Goal: Task Accomplishment & Management: Use online tool/utility

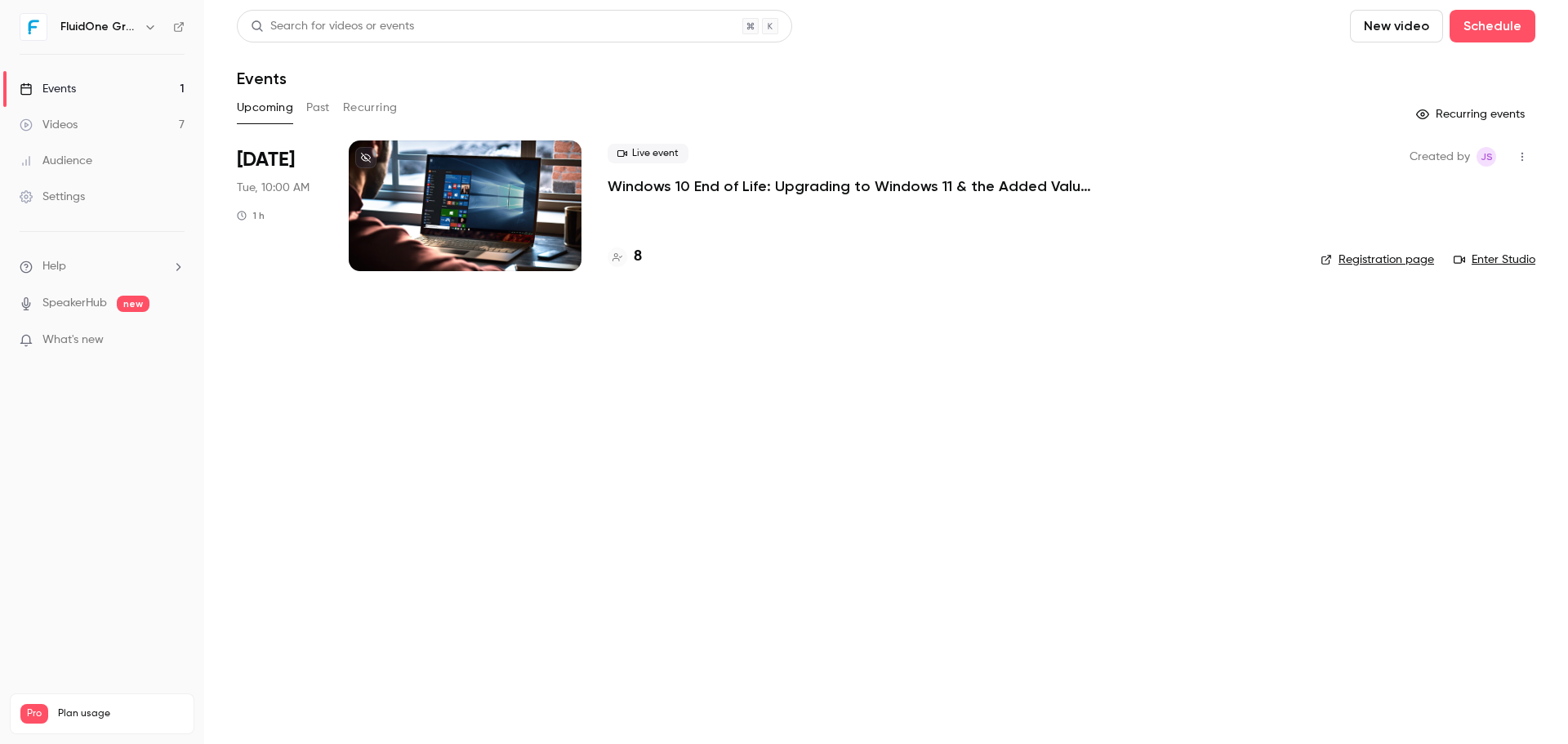
click at [72, 127] on div "Videos" at bounding box center [49, 125] width 58 height 16
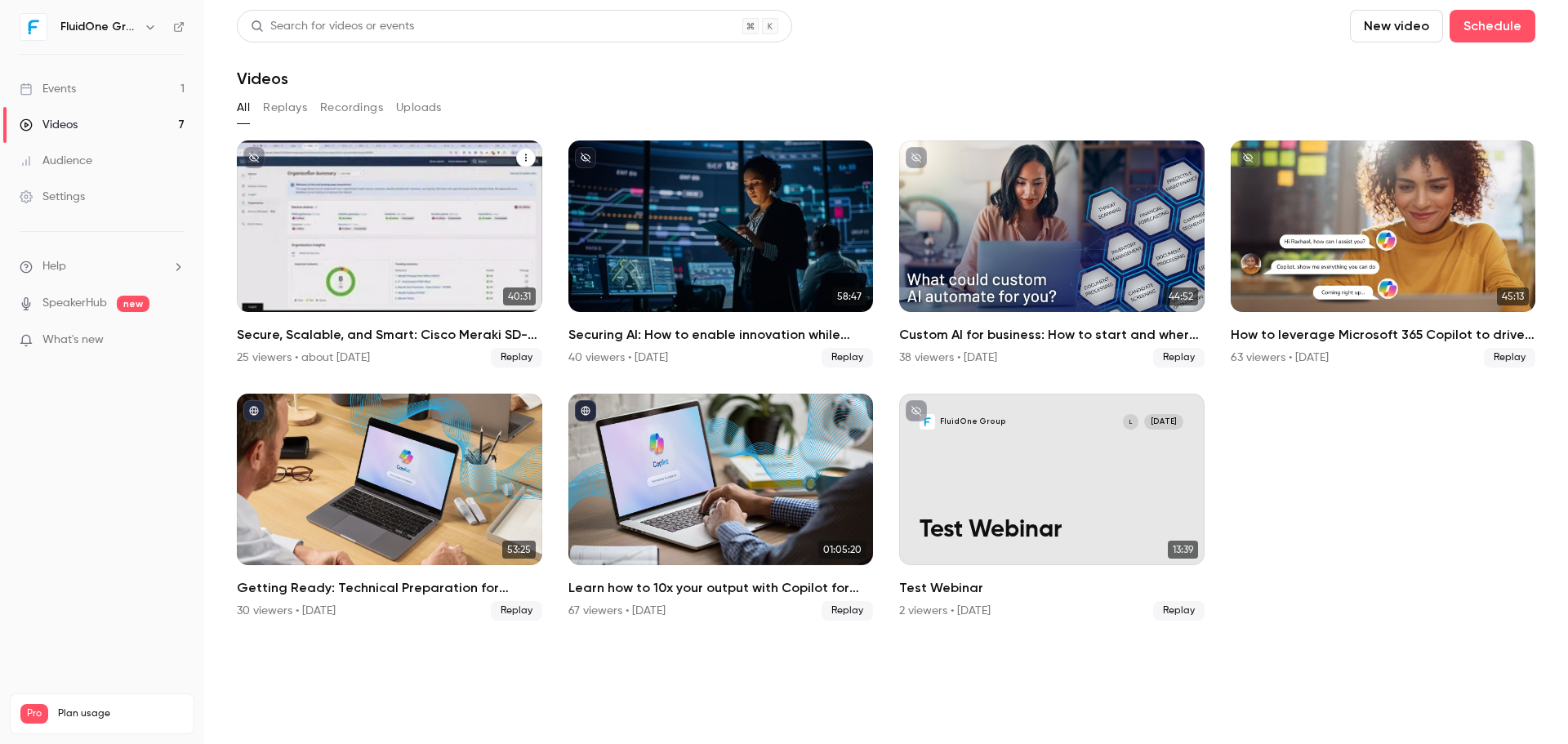
click at [387, 254] on p "Secure, Scalable, and Smart: Cisco Meraki SD-WAN for High-Performance Enterpris…" at bounding box center [389, 250] width 264 height 83
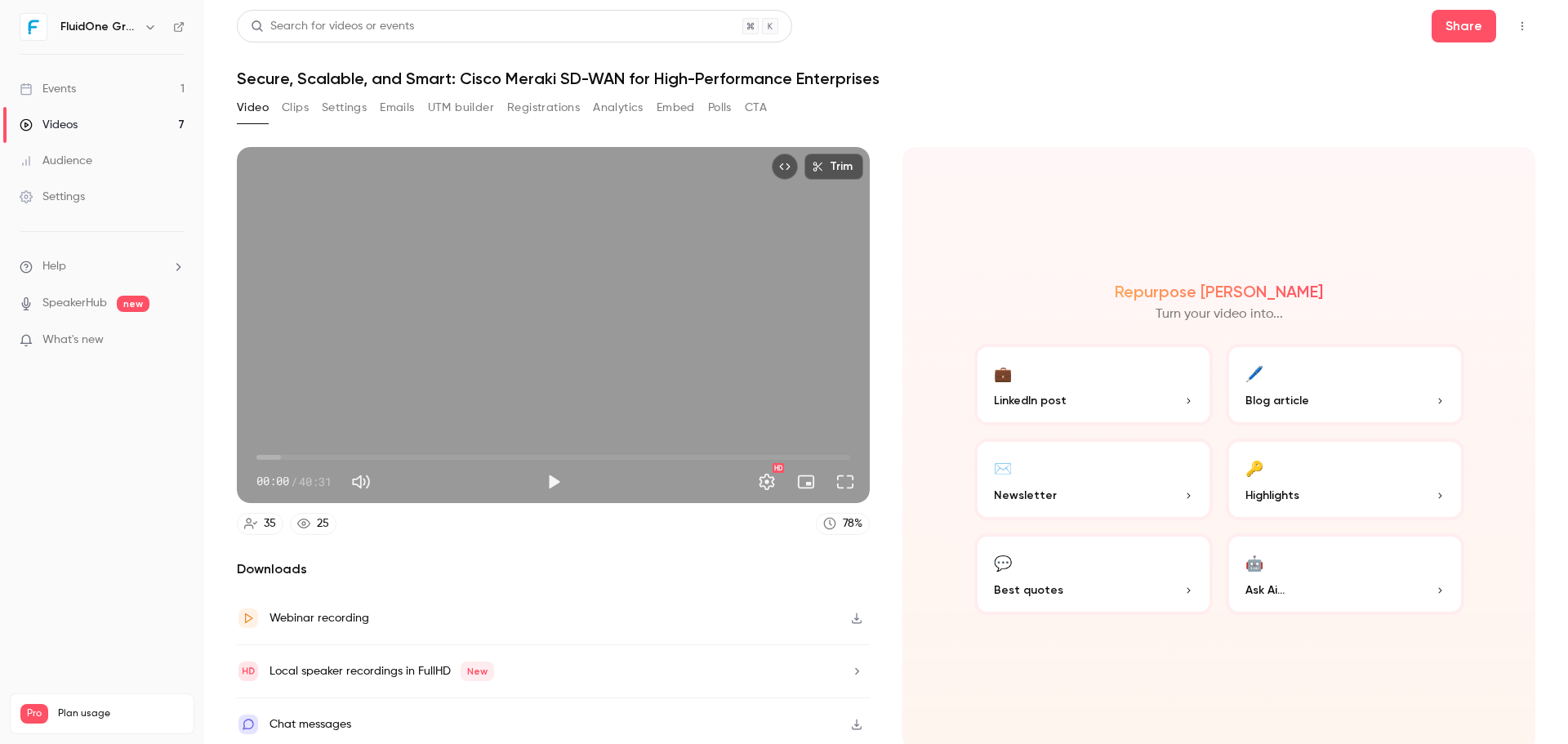
click at [302, 117] on button "Clips" at bounding box center [296, 107] width 27 height 26
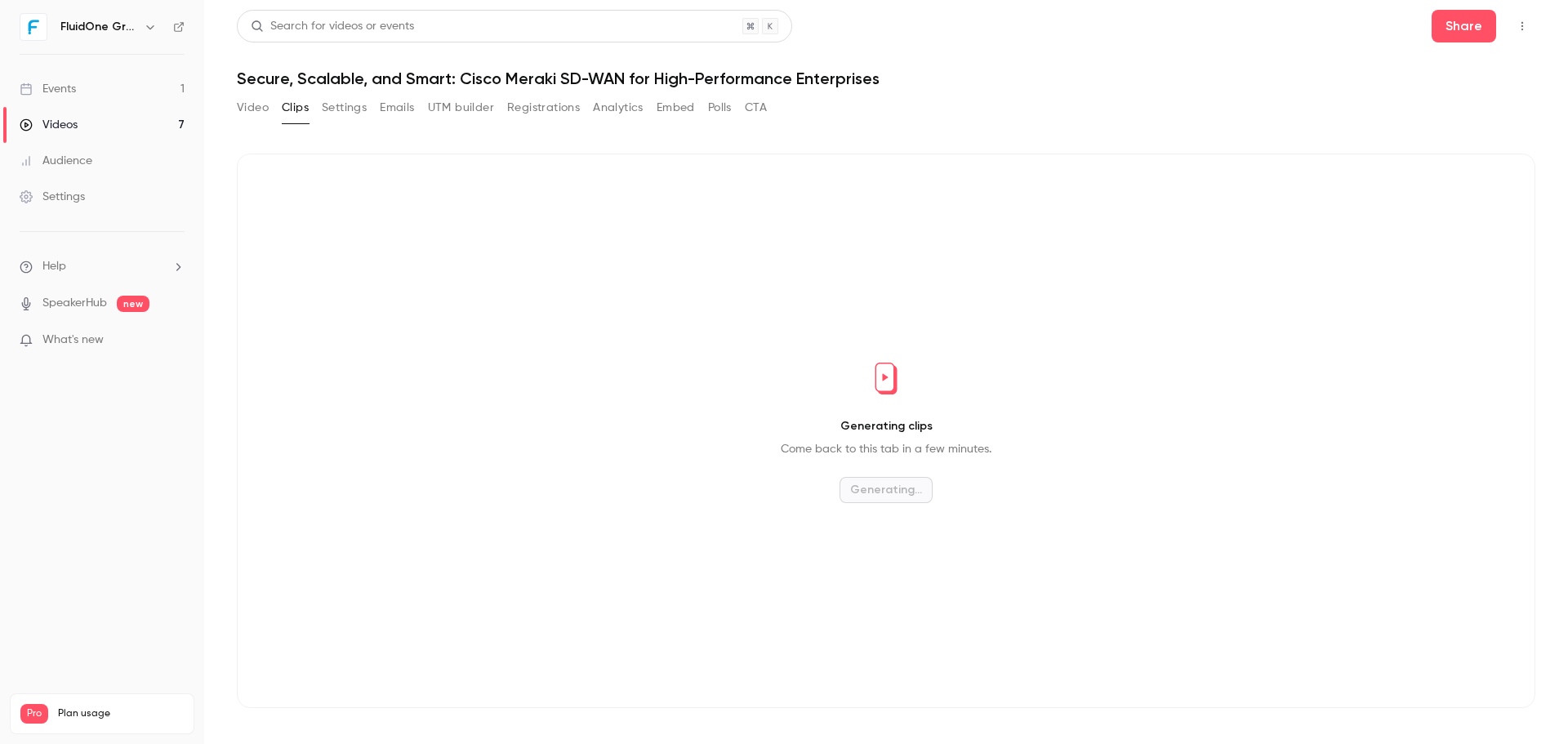
click at [352, 109] on button "Settings" at bounding box center [344, 107] width 45 height 26
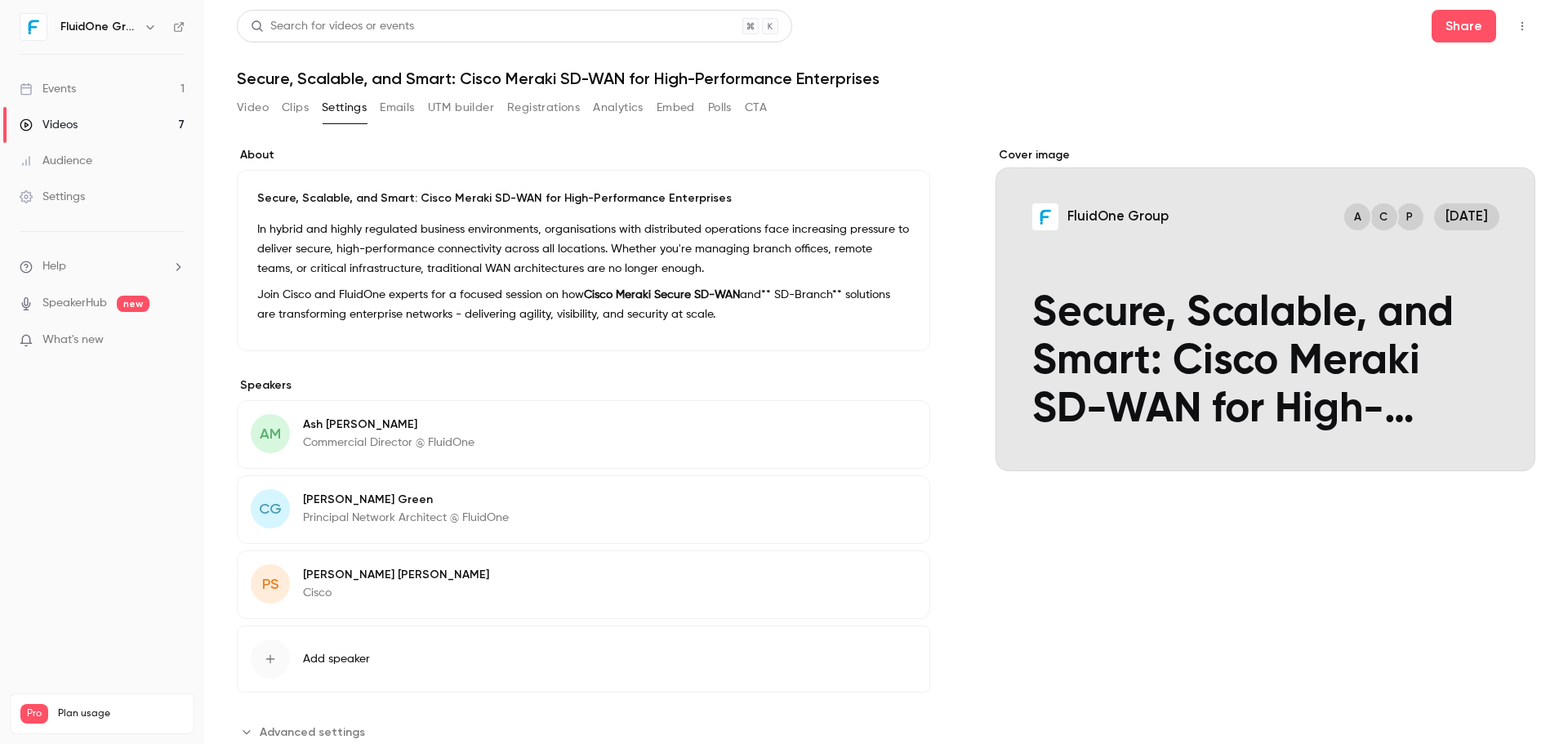
click at [299, 109] on button "Clips" at bounding box center [296, 107] width 27 height 26
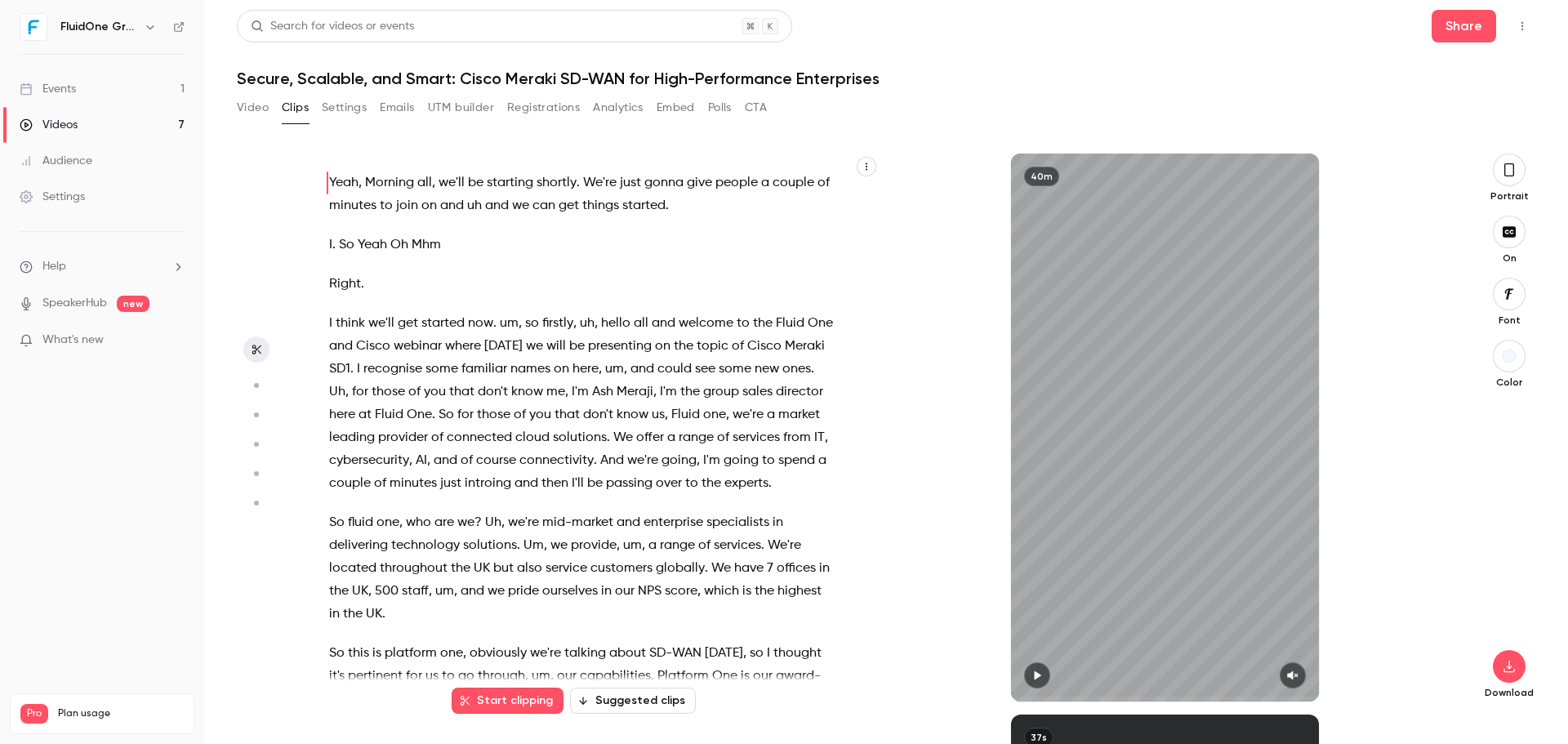
click at [418, 366] on span "recognise" at bounding box center [392, 369] width 59 height 23
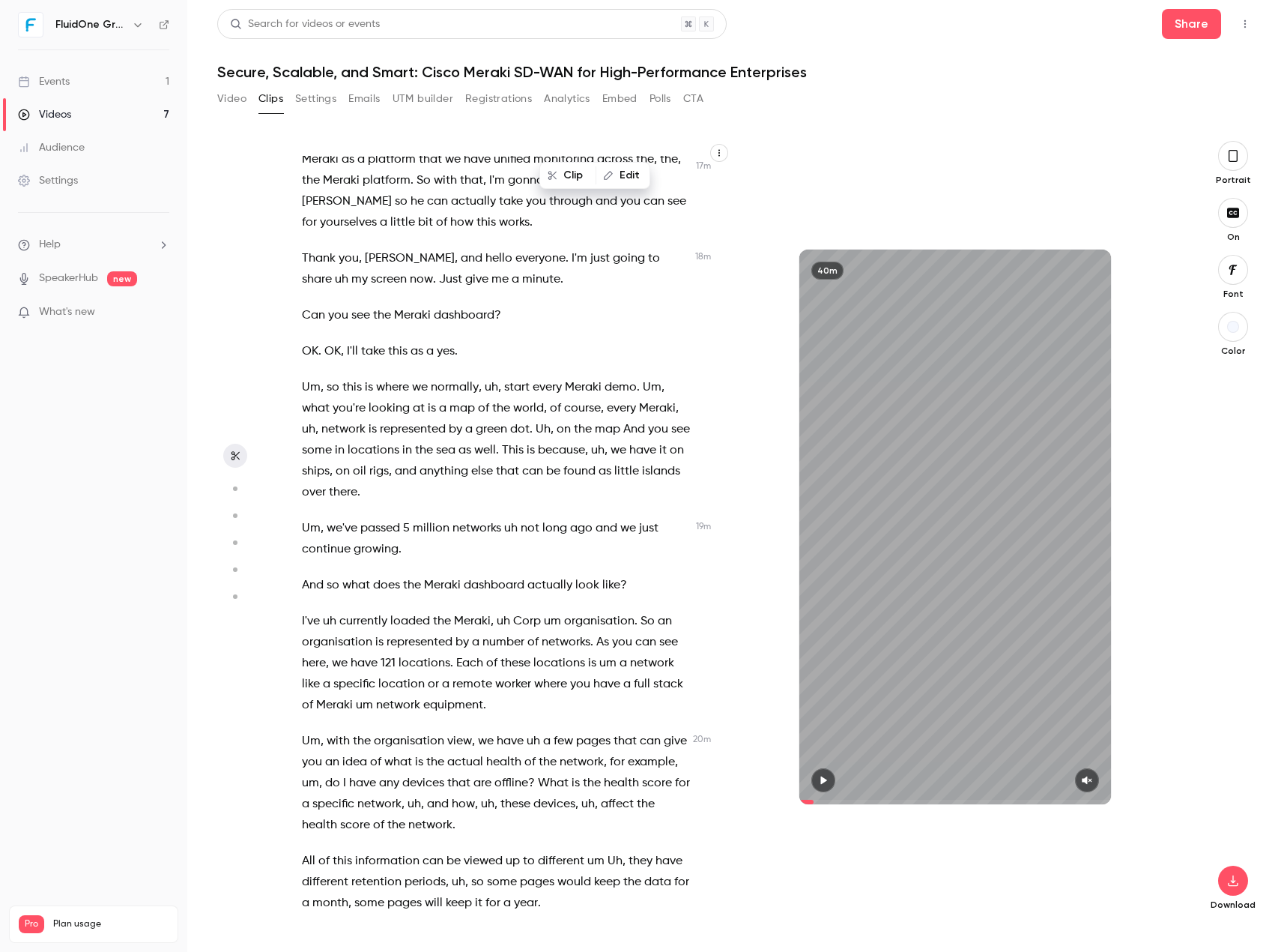
scroll to position [4997, 0]
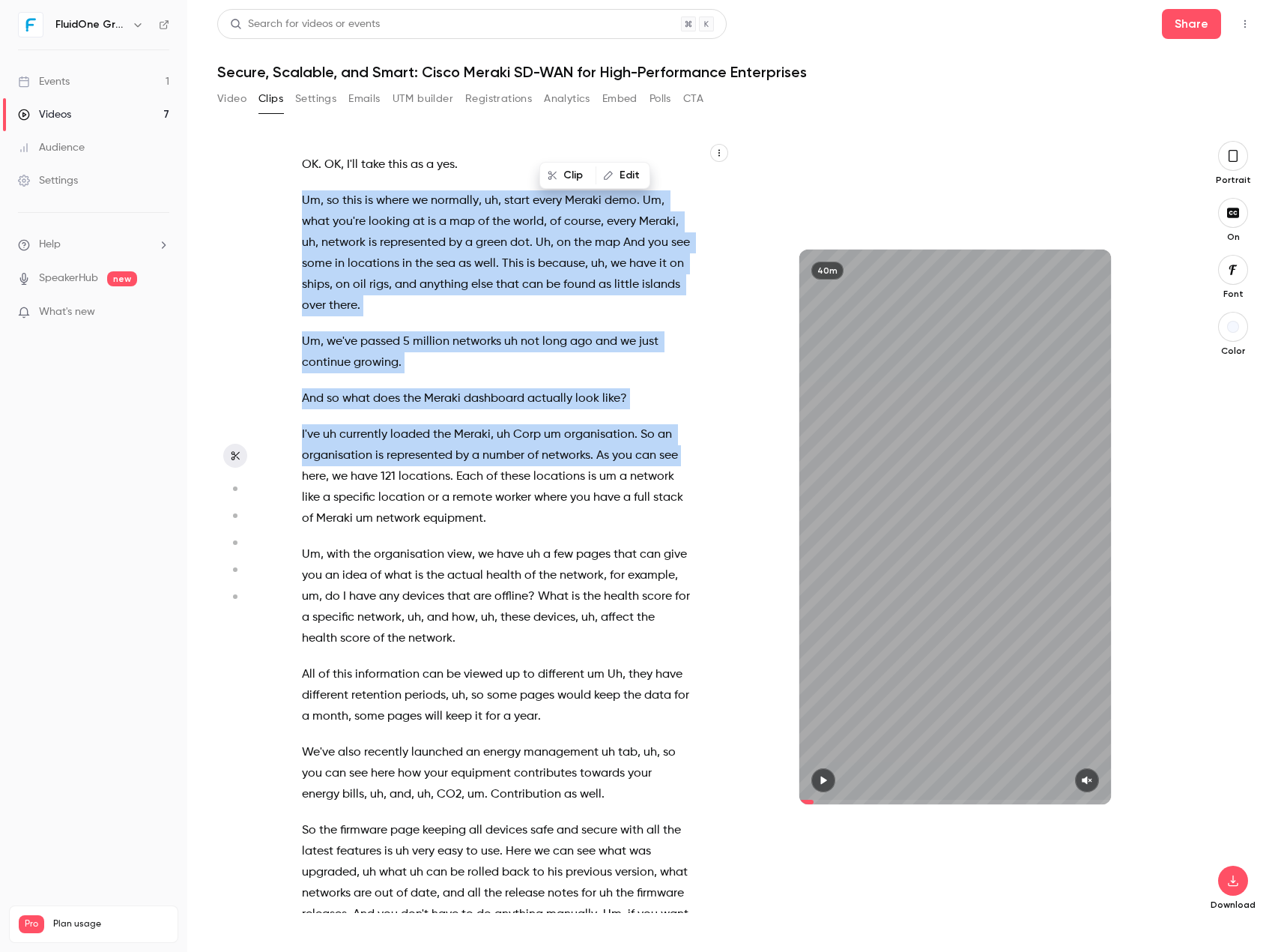
drag, startPoint x: 710, startPoint y: 511, endPoint x: 699, endPoint y: 309, distance: 202.3
click at [679, 242] on div "Yeah , Morning all , we'll be starting shortly . We're just gonna give people a…" at bounding box center [503, 533] width 441 height 757
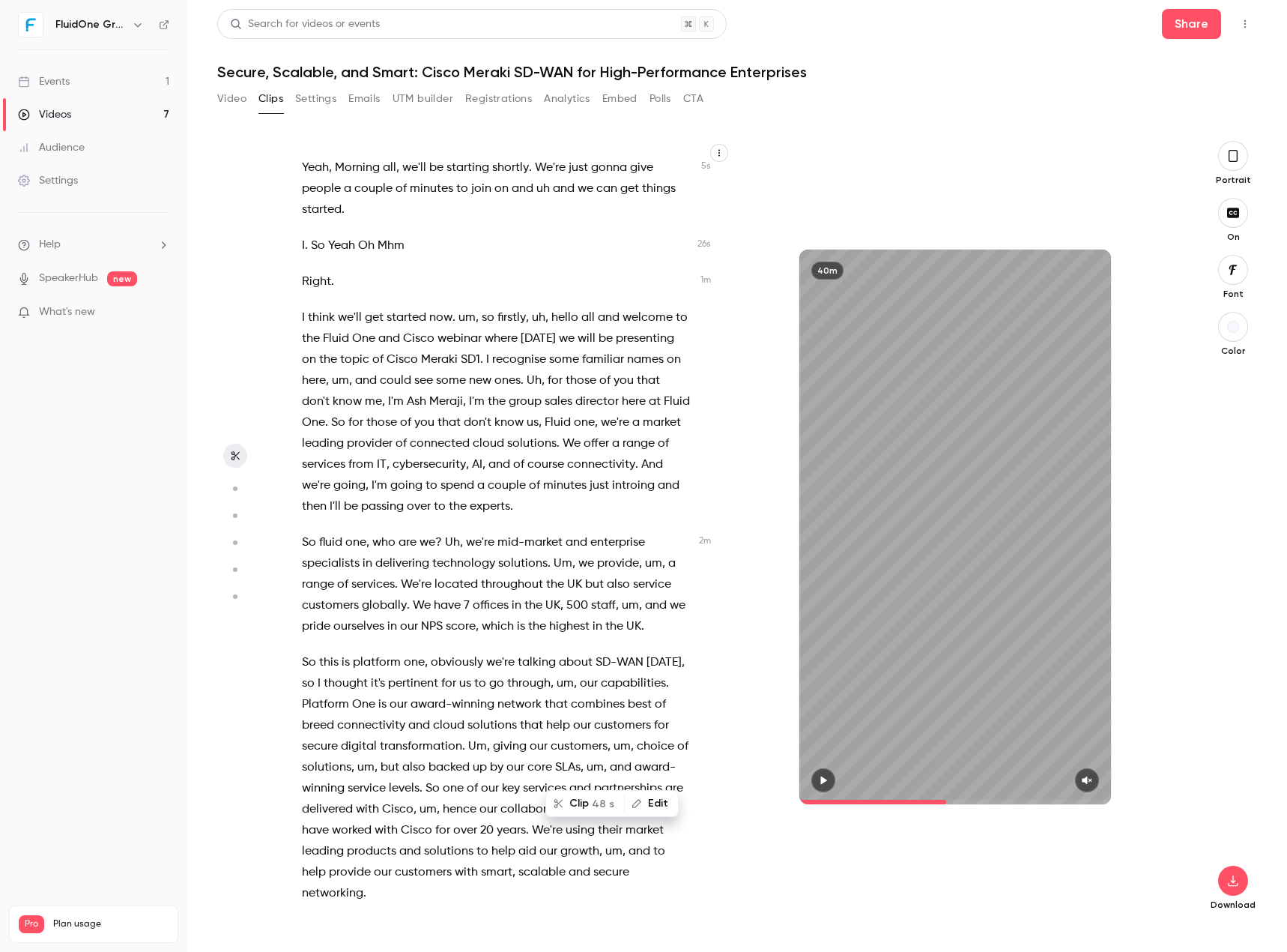
scroll to position [4747, 0]
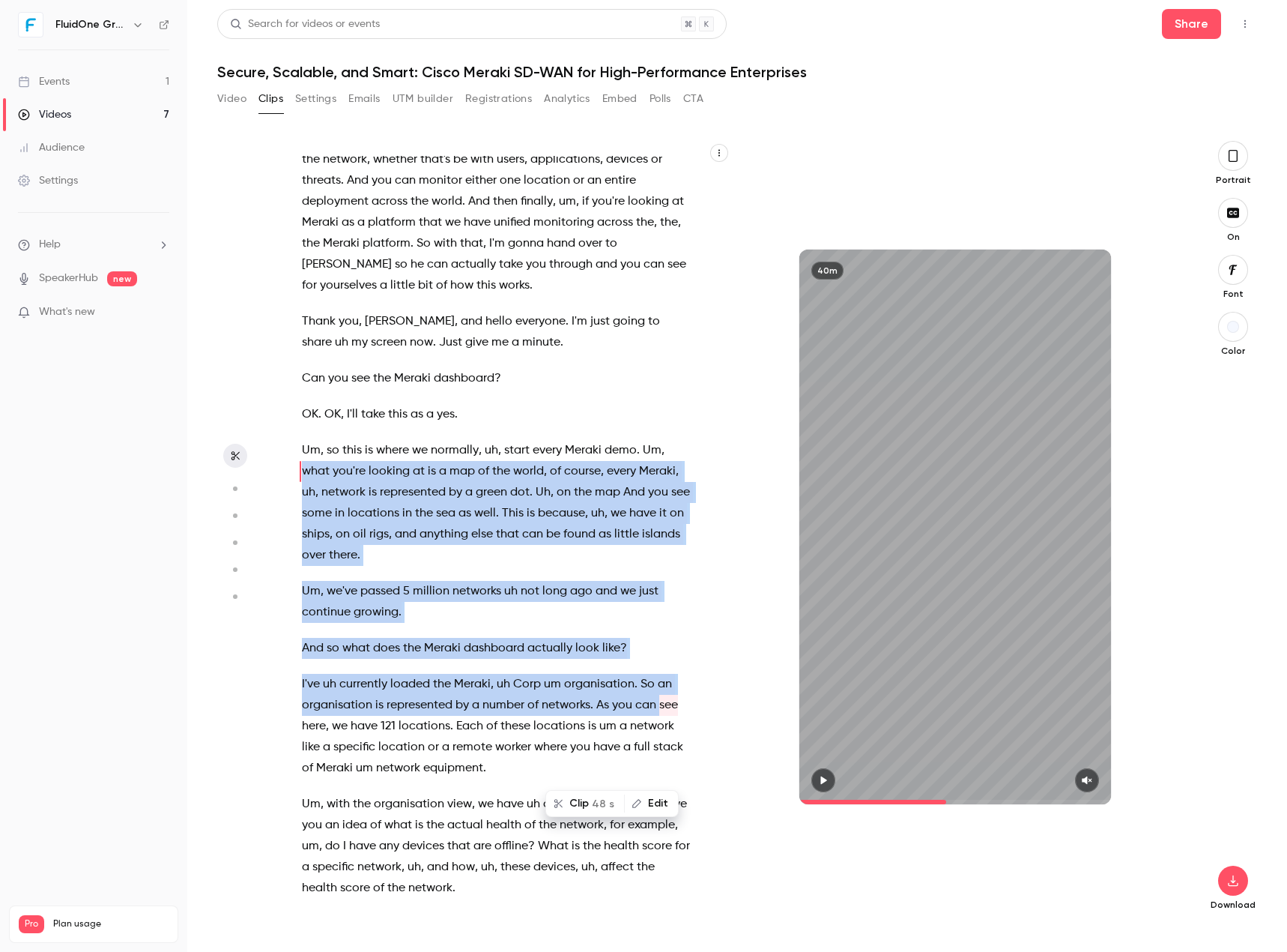
click at [466, 113] on p "Uh , exceptional scalability . So , um , we can , can , uh , you can deploy fro…" at bounding box center [495, 50] width 388 height 126
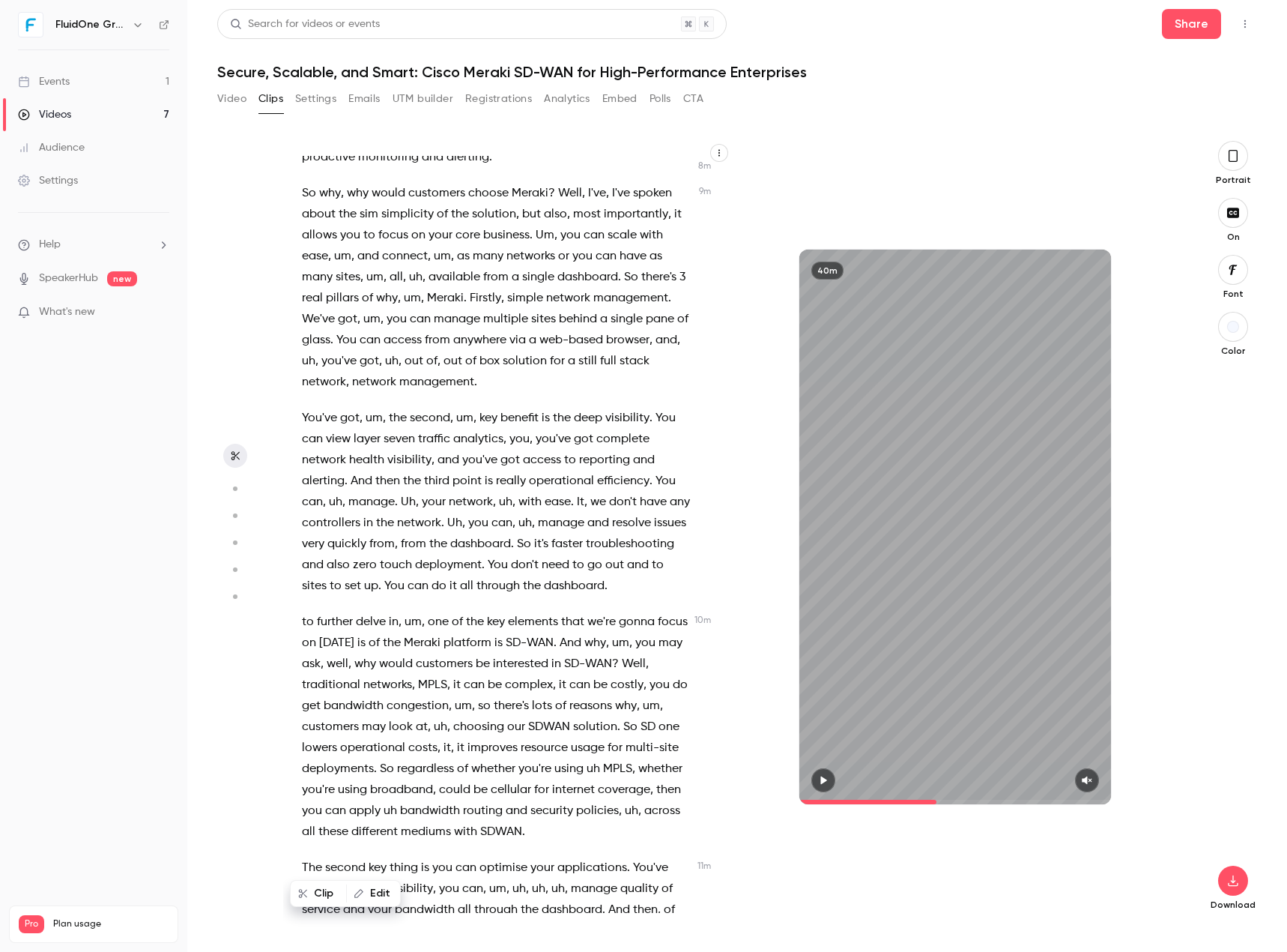
scroll to position [2398, 0]
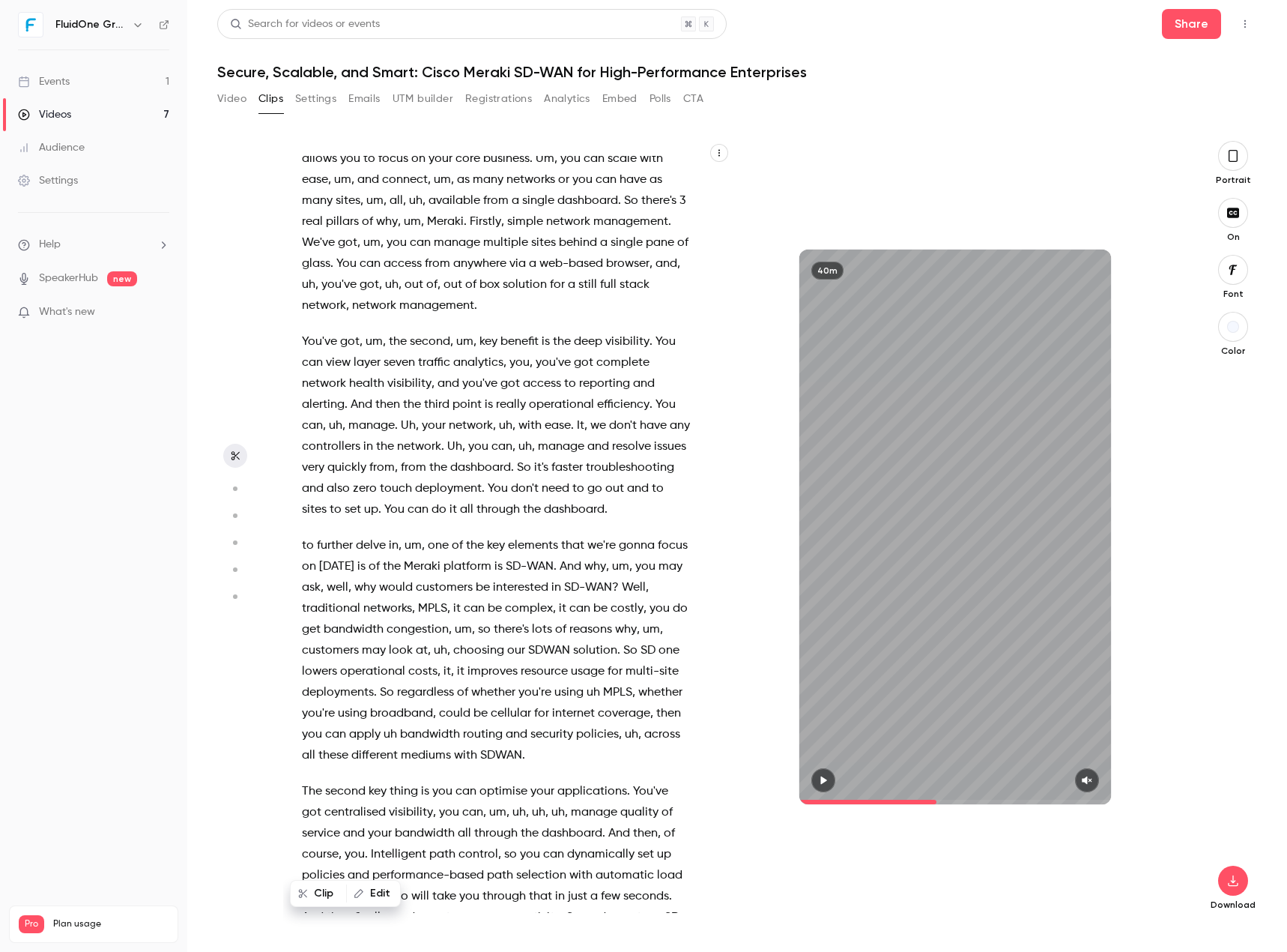
click at [490, 640] on span "so" at bounding box center [484, 629] width 12 height 21
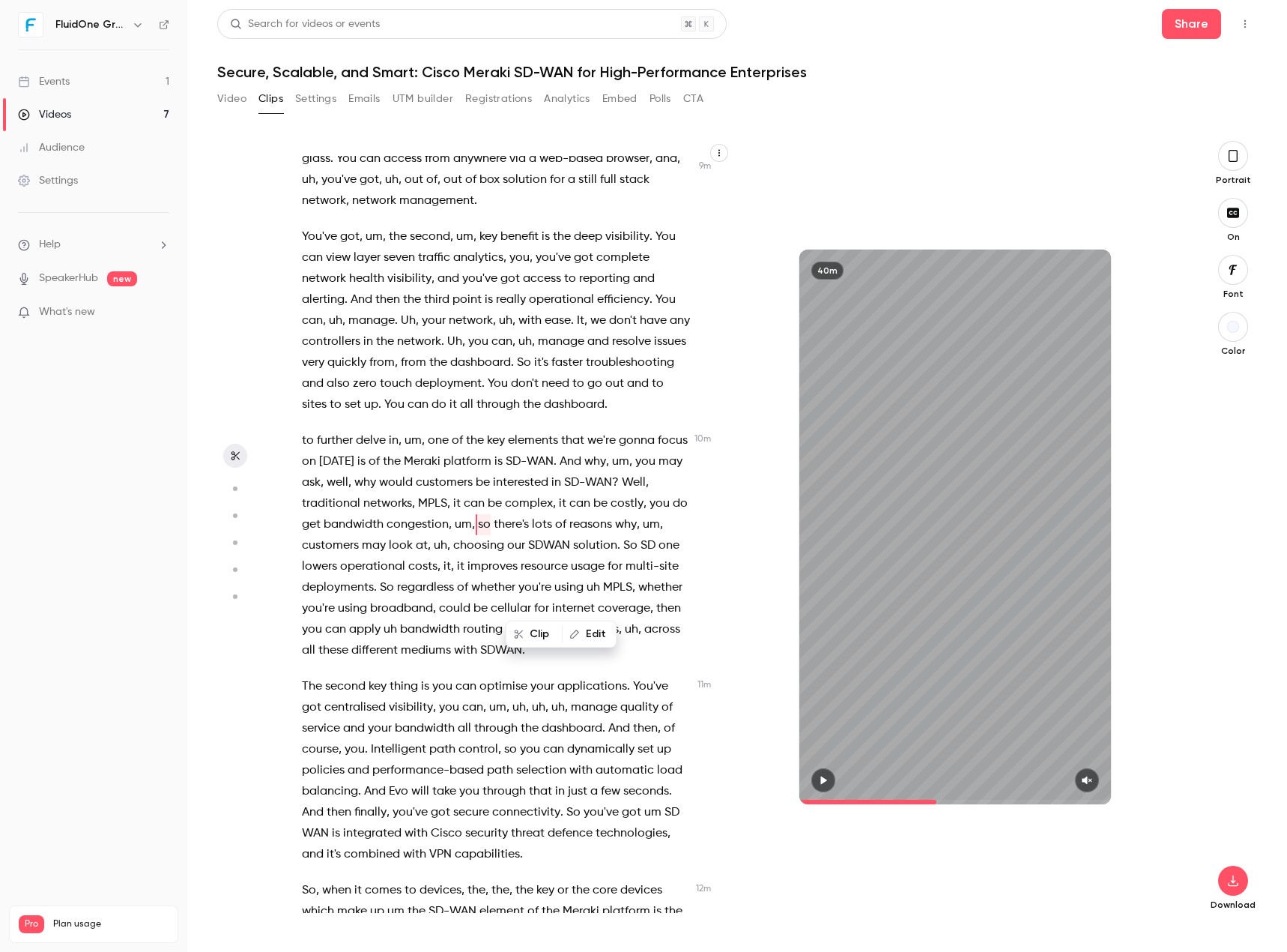
click at [513, 673] on div "Yeah , Morning all , we'll be starting shortly . We're just gonna give people a…" at bounding box center [503, 533] width 441 height 757
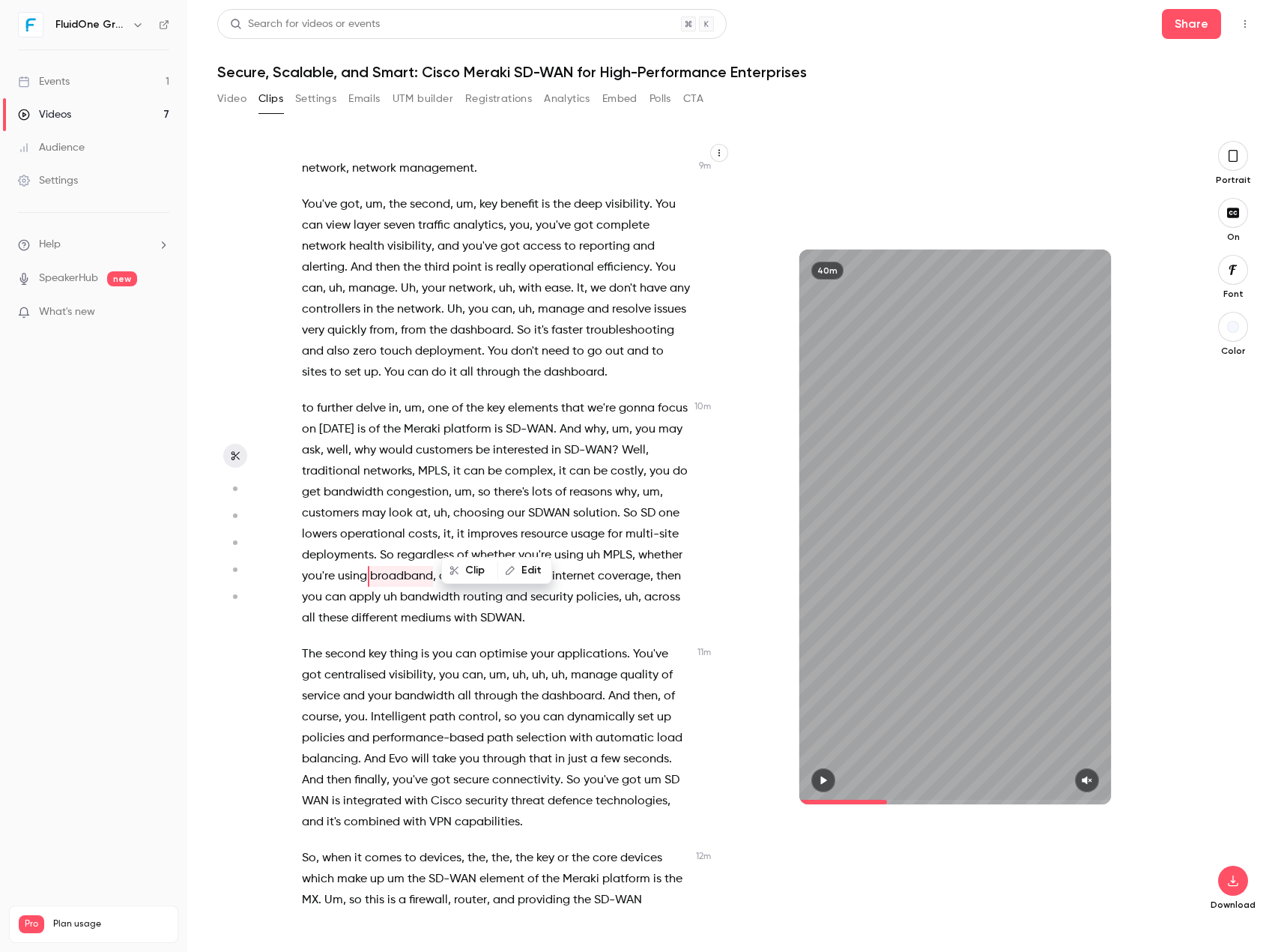
scroll to position [2619, 0]
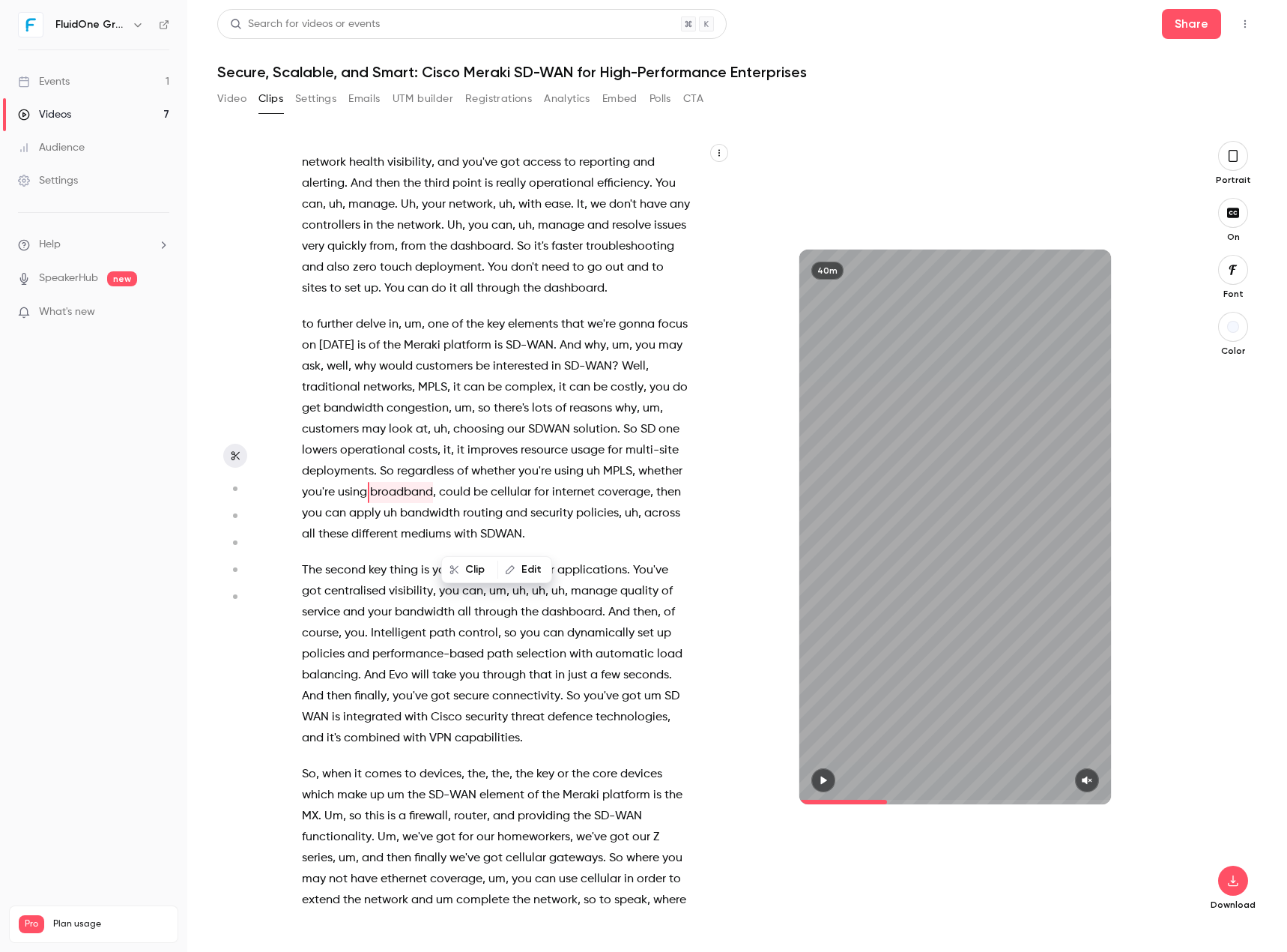
click at [472, 419] on span "um" at bounding box center [463, 408] width 17 height 21
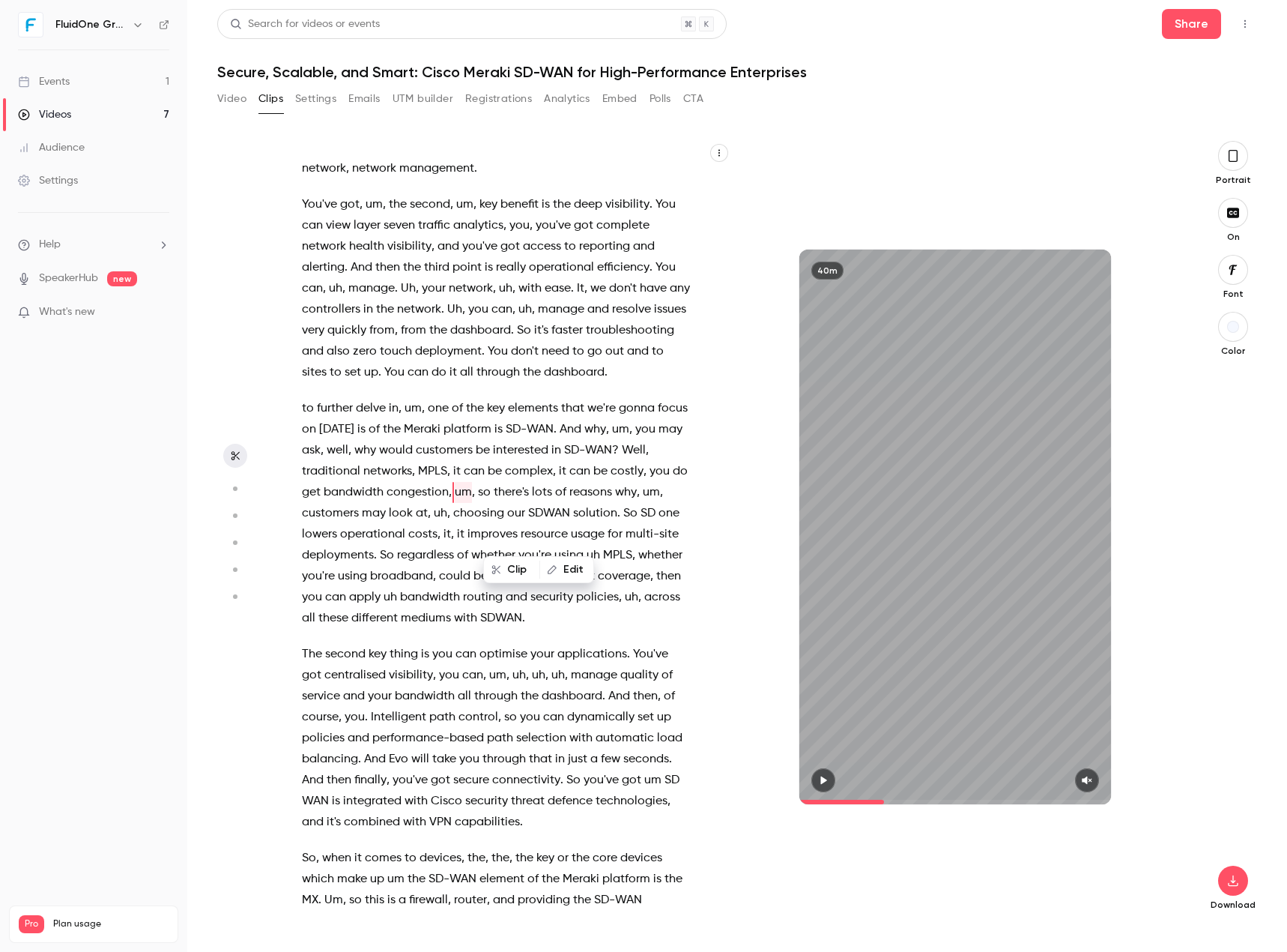
click at [556, 562] on button "Edit" at bounding box center [567, 569] width 52 height 24
drag, startPoint x: 682, startPoint y: 571, endPoint x: 632, endPoint y: 581, distance: 51.0
click at [682, 571] on button "Find all" at bounding box center [669, 575] width 60 height 30
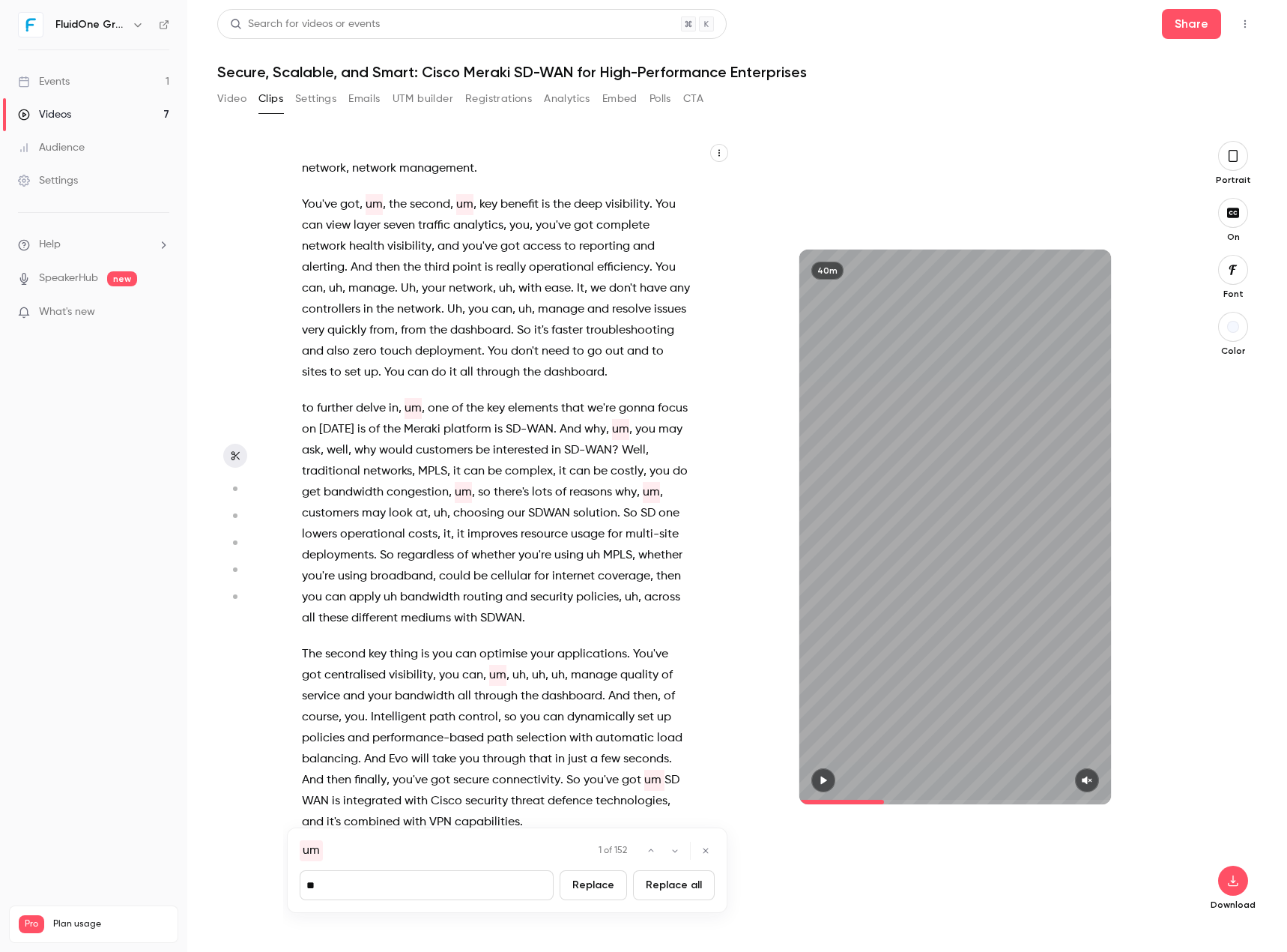
type input "****"
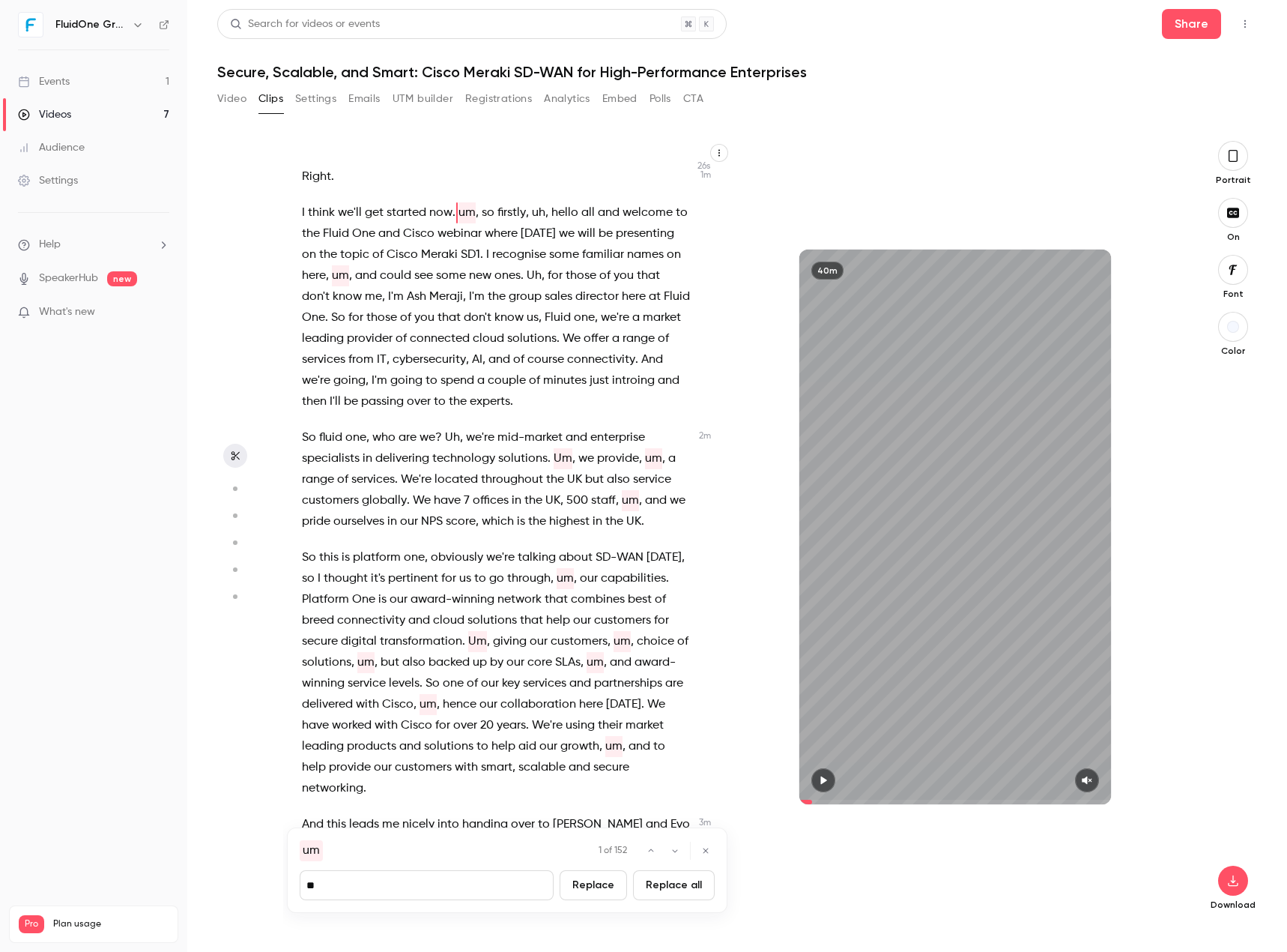
scroll to position [0, 0]
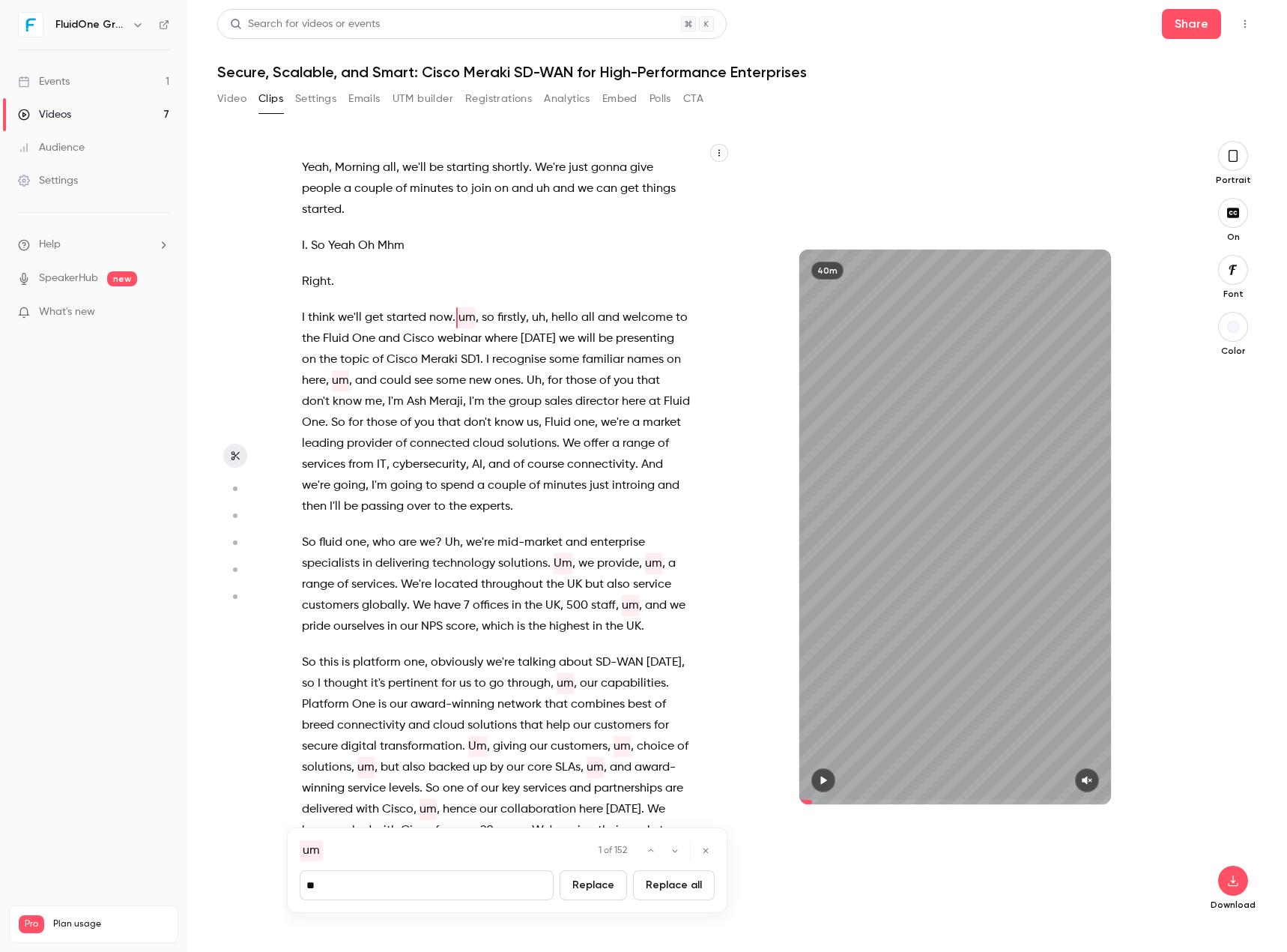
type input "*"
click at [672, 682] on button "Replace all" at bounding box center [674, 885] width 82 height 30
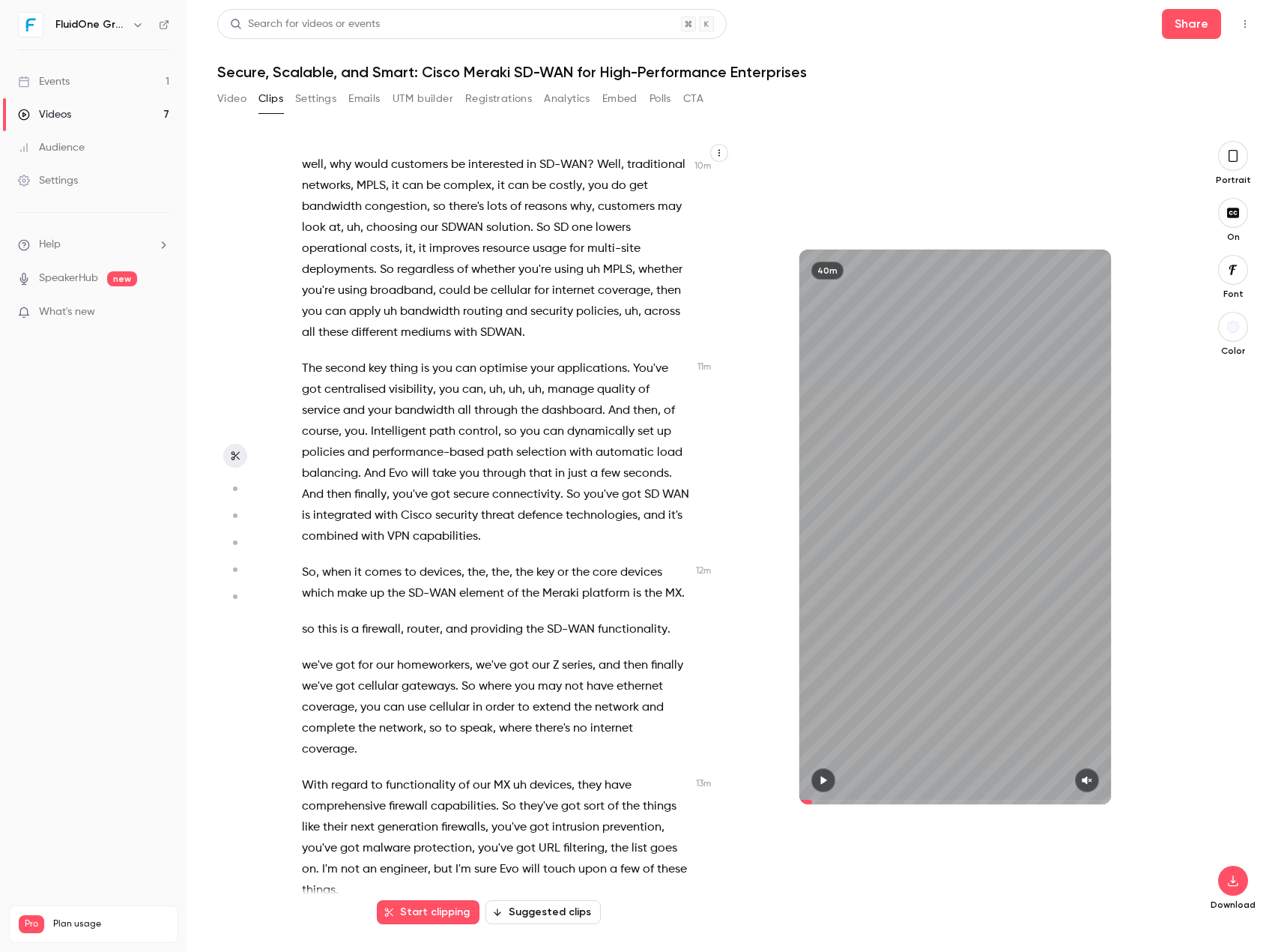
scroll to position [2547, 0]
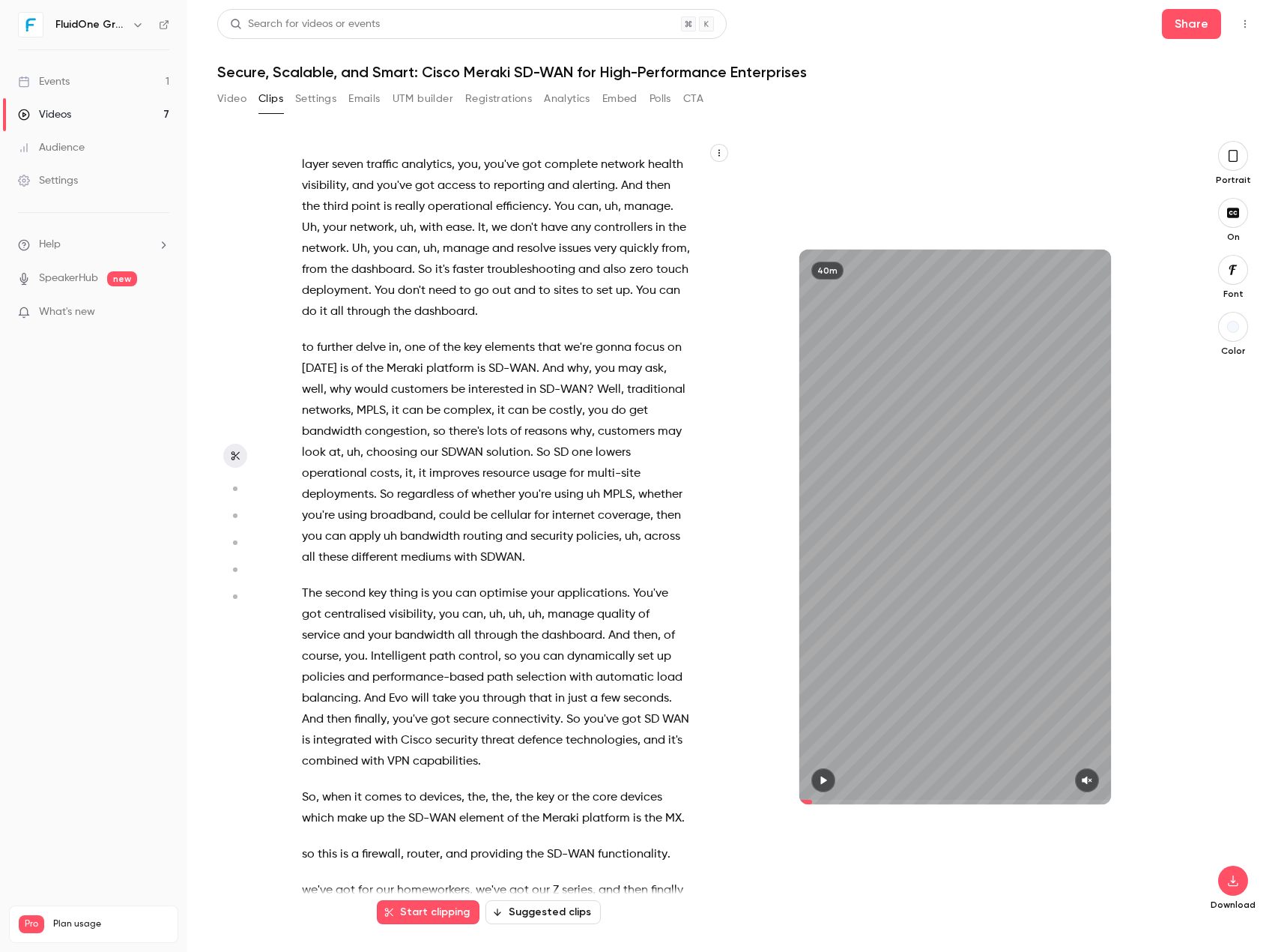
click at [361, 463] on span "uh" at bounding box center [353, 452] width 13 height 21
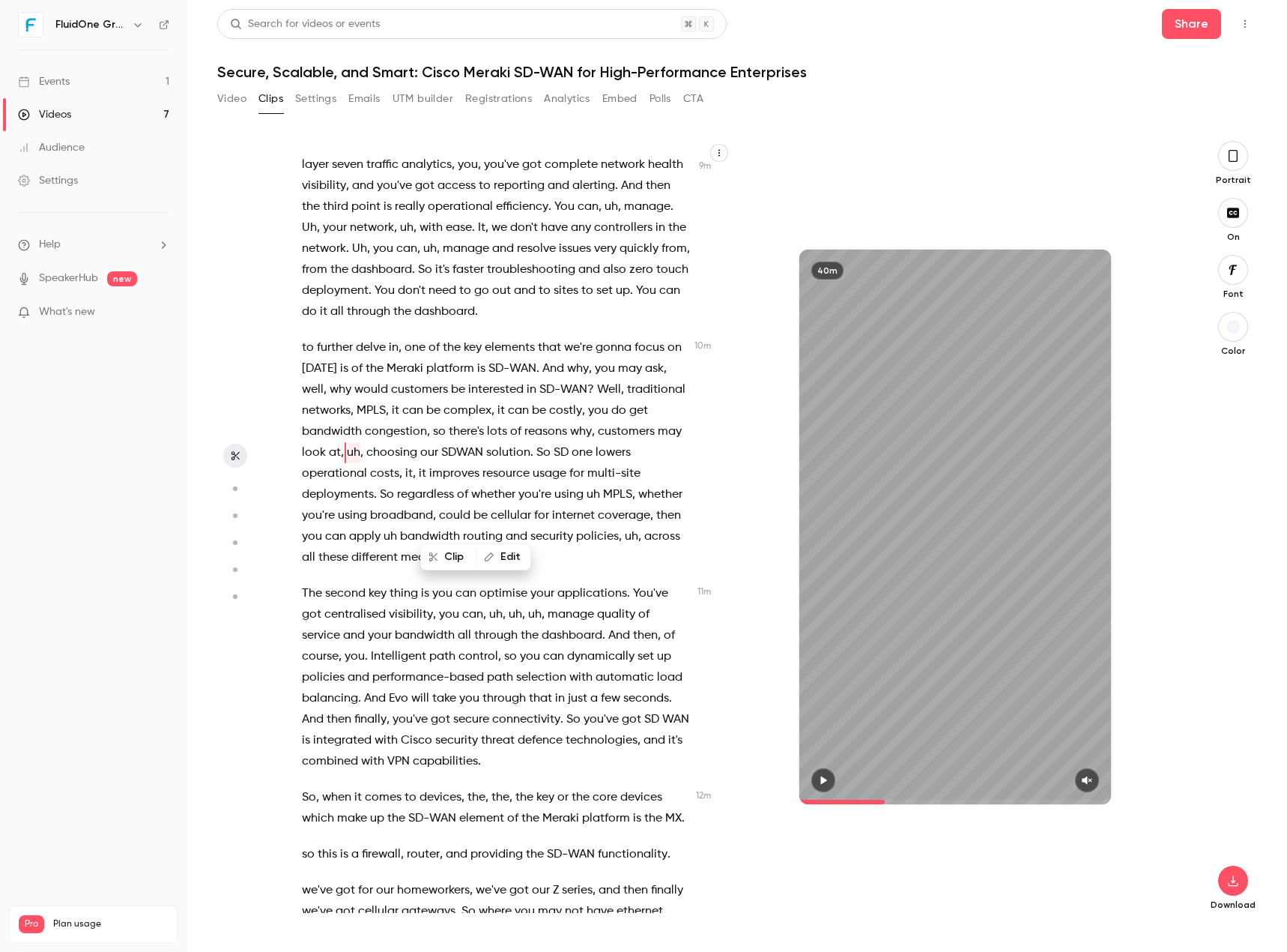
scroll to position [2529, 0]
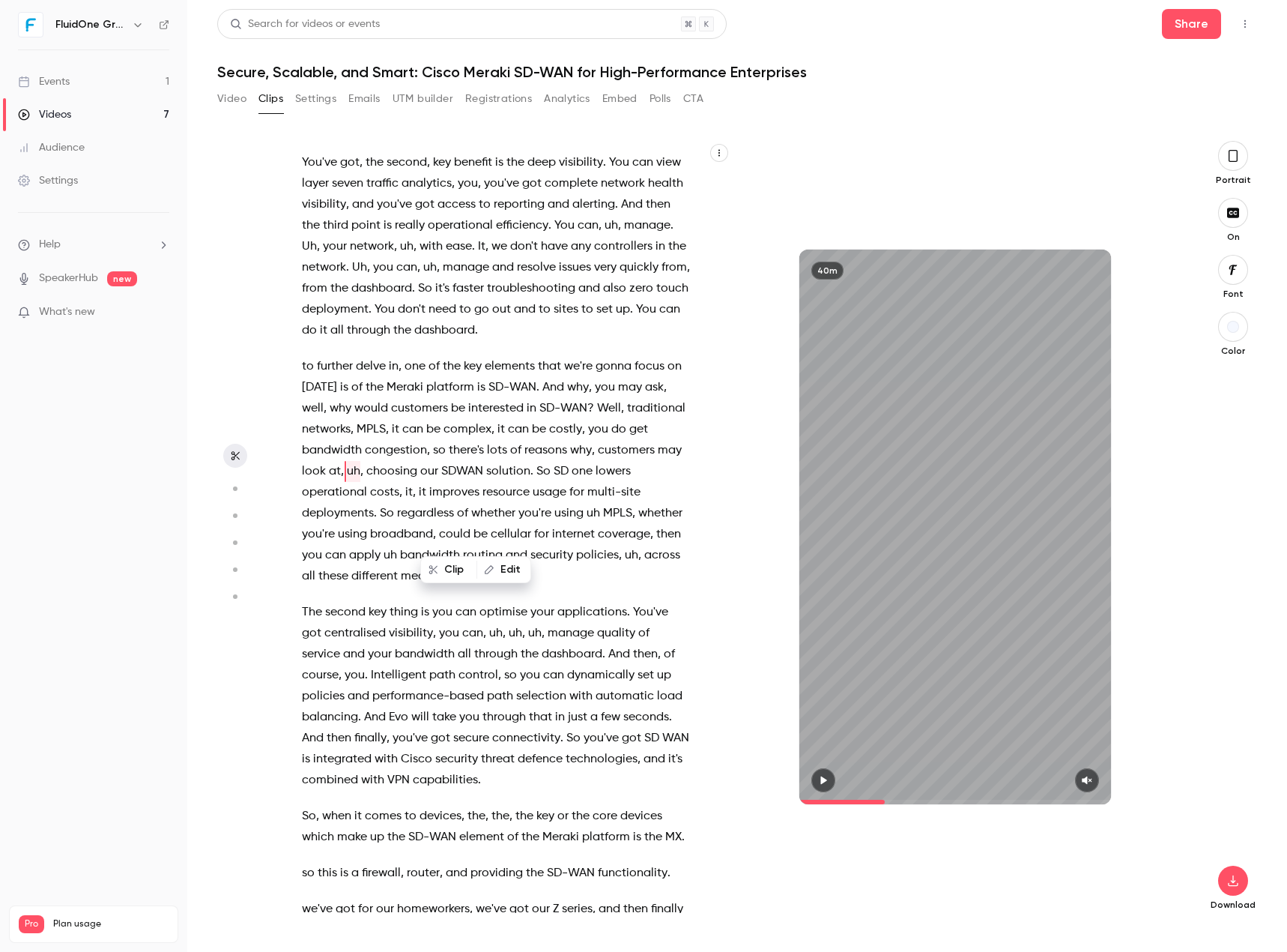
click at [505, 562] on button "Edit" at bounding box center [504, 569] width 52 height 24
click at [671, 570] on button "Find all" at bounding box center [669, 575] width 60 height 30
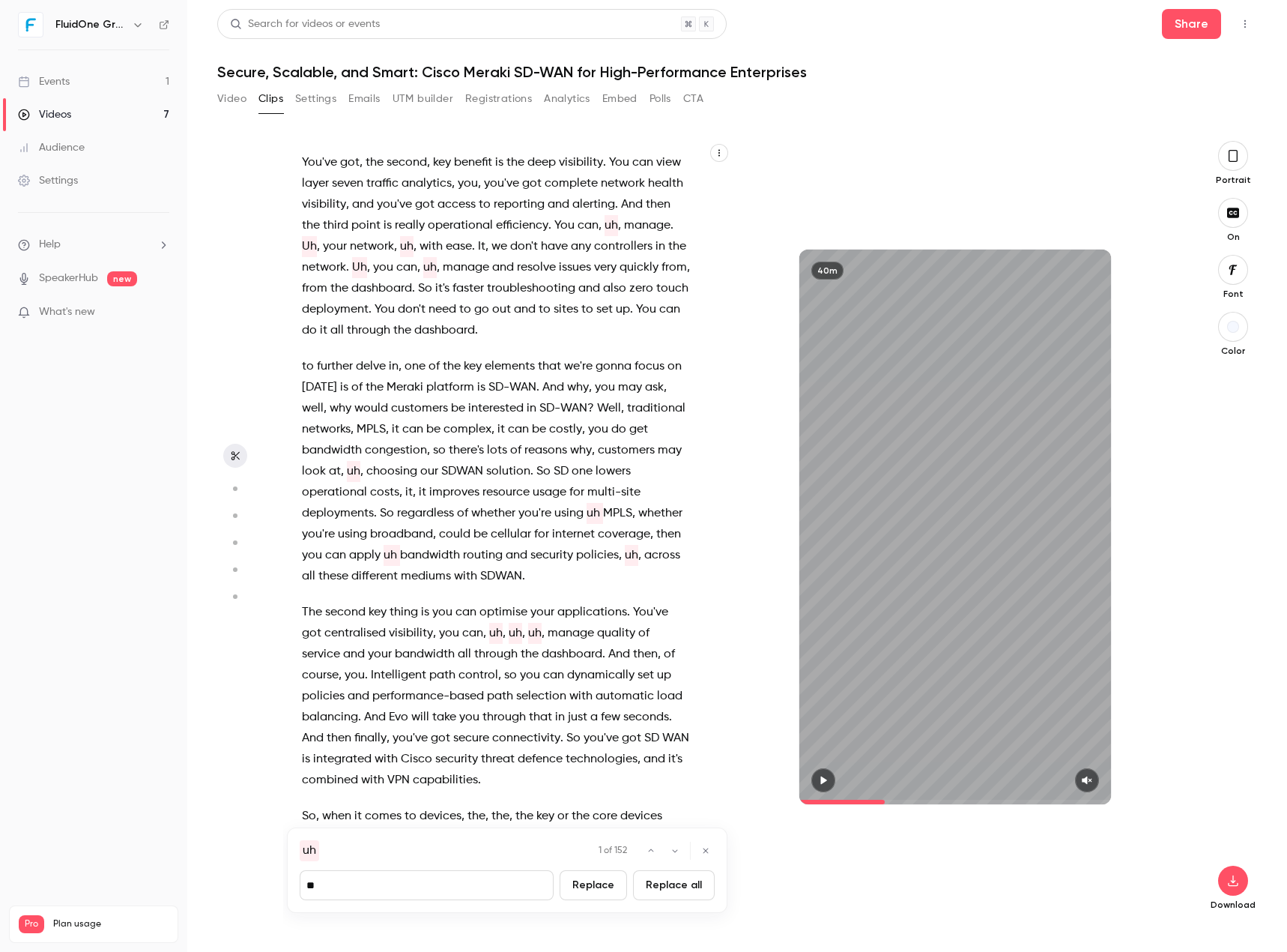
type input "****"
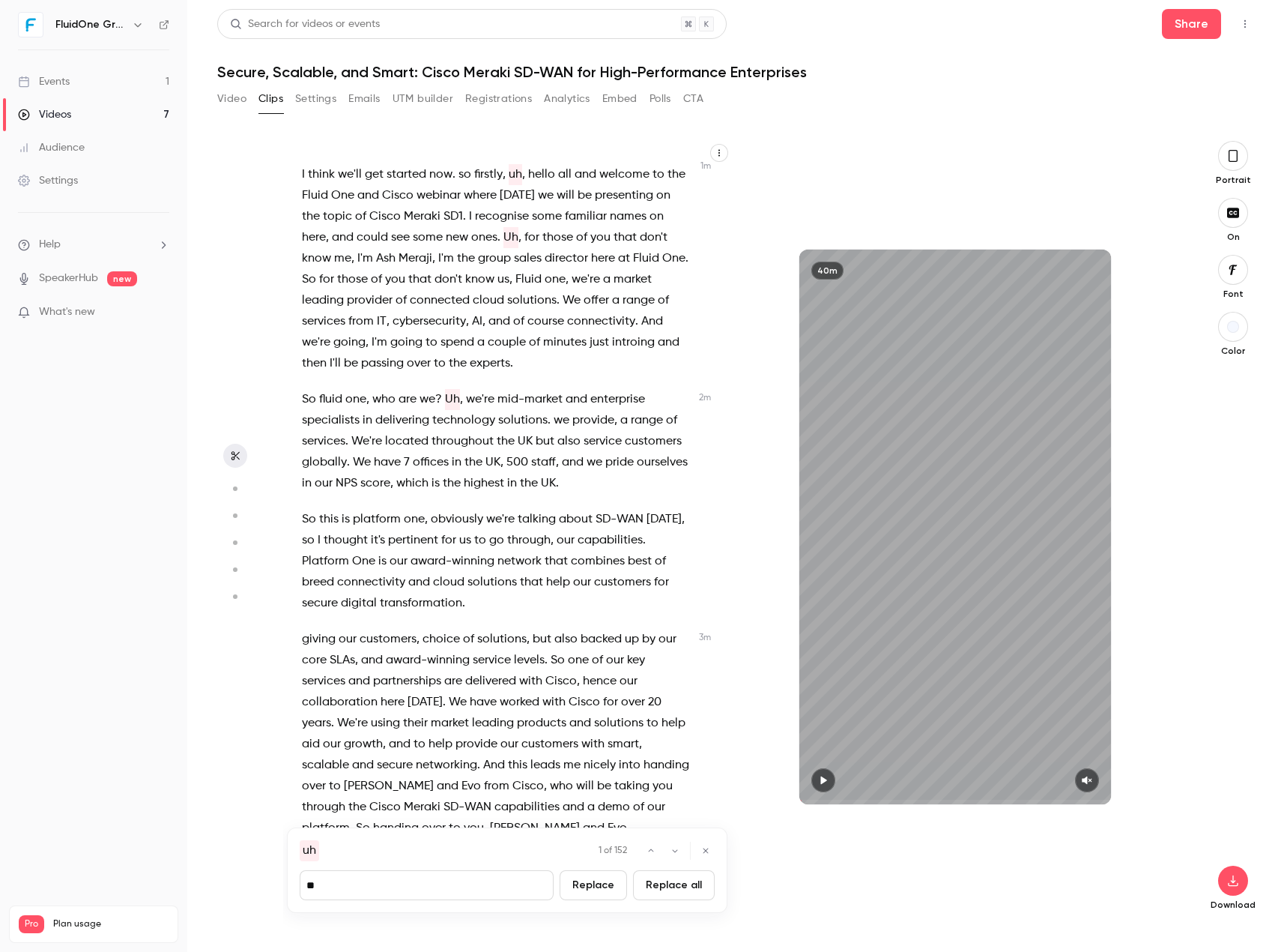
scroll to position [0, 0]
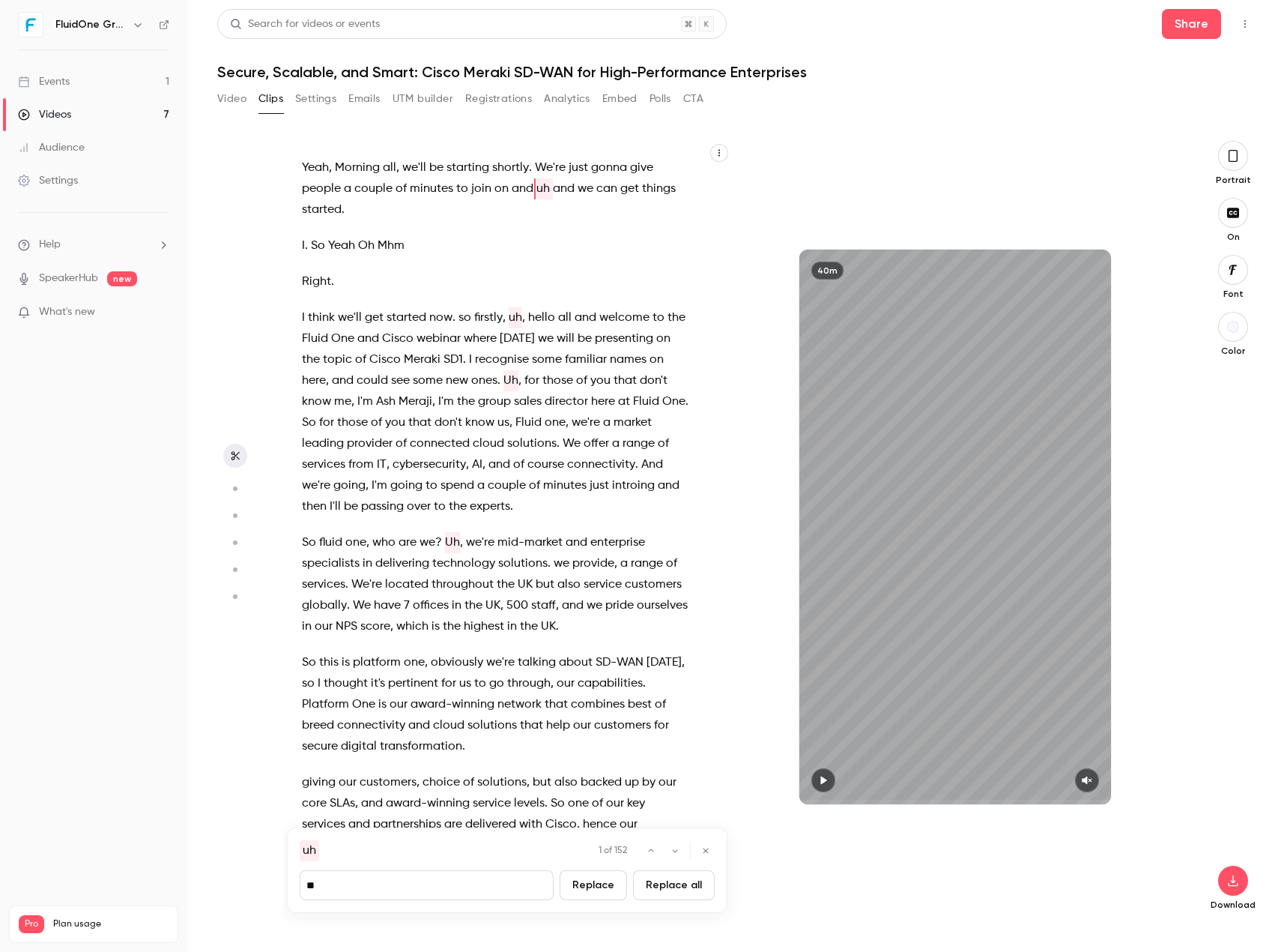
type input "*"
click at [667, 682] on button "Replace all" at bounding box center [674, 885] width 82 height 30
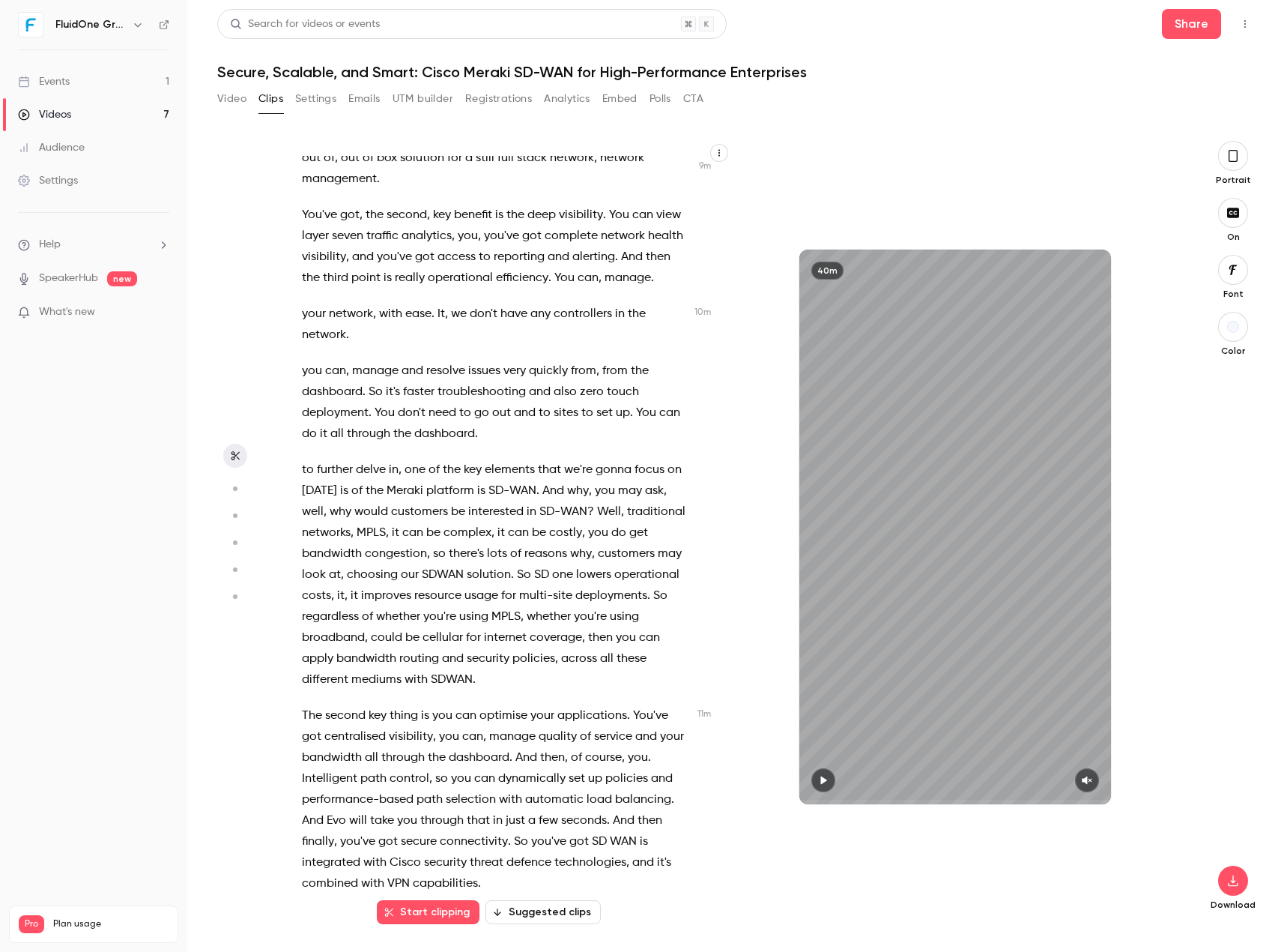
scroll to position [2473, 0]
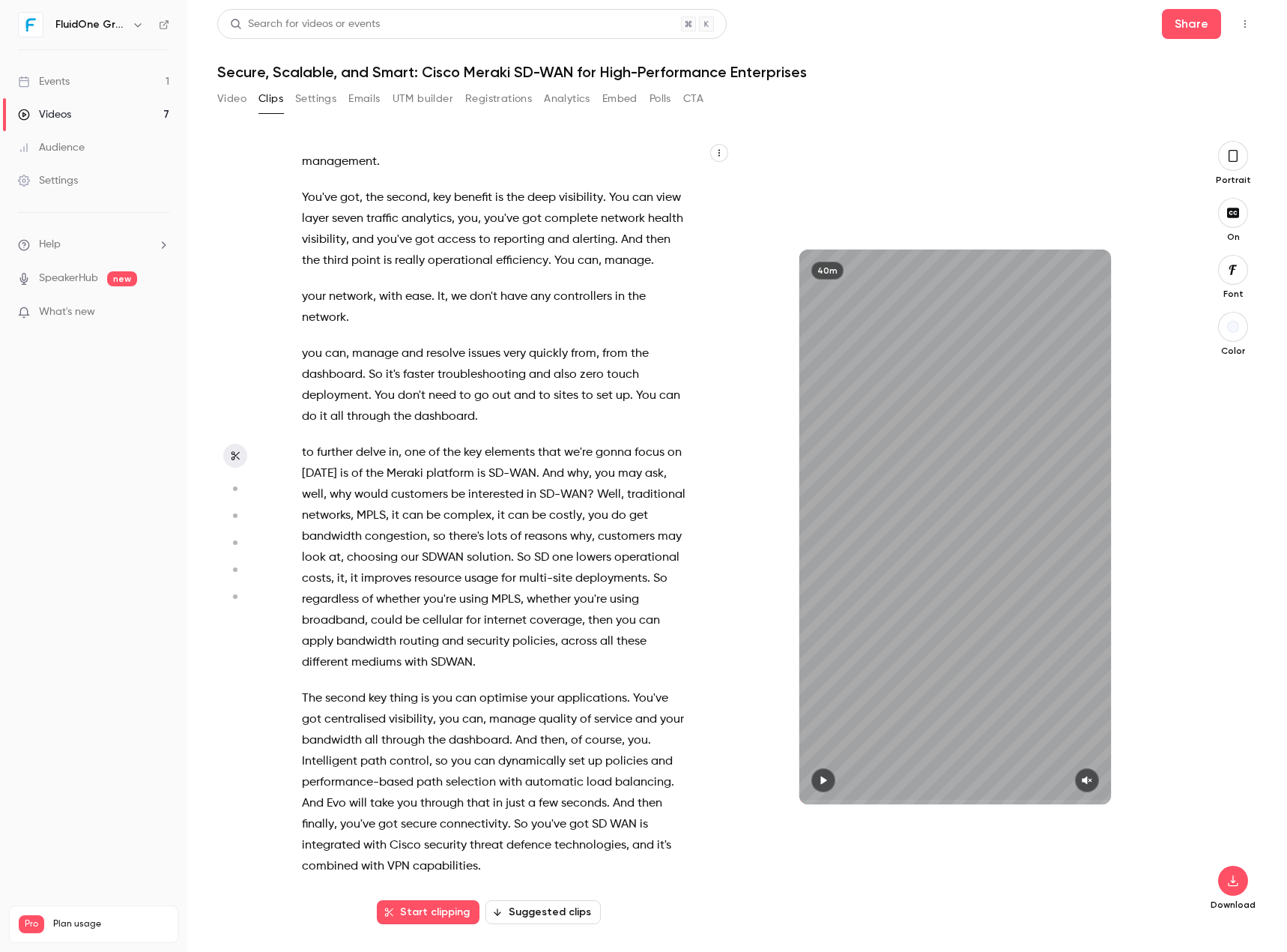
click at [464, 568] on span "SDWAN" at bounding box center [443, 557] width 42 height 21
type input "*****"
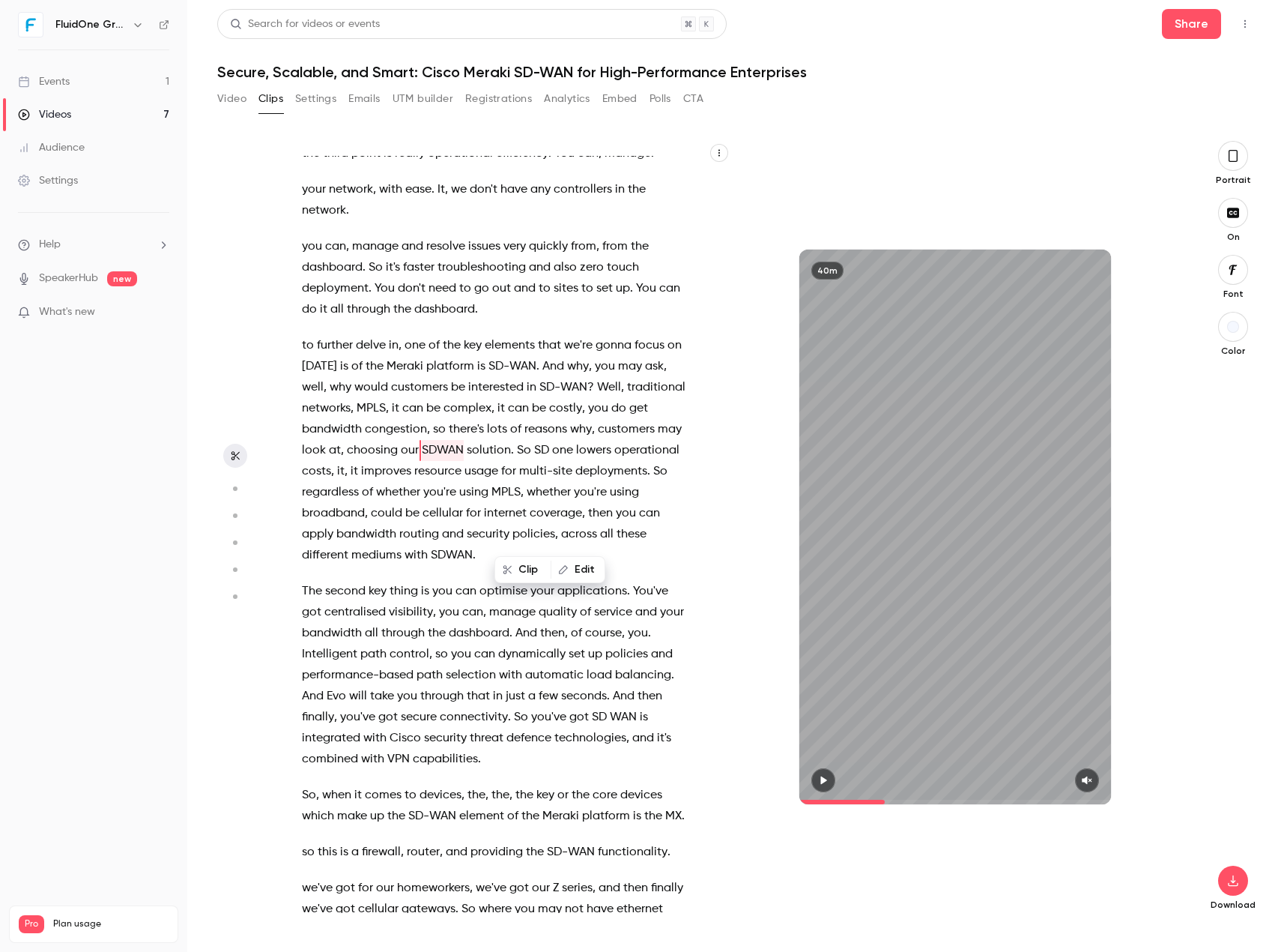
click at [560, 576] on button "Edit" at bounding box center [578, 569] width 52 height 24
click at [451, 576] on input "*****" at bounding box center [498, 575] width 135 height 30
type input "******"
click at [595, 572] on button "Replace" at bounding box center [603, 575] width 68 height 30
click at [558, 457] on span at bounding box center [557, 450] width 3 height 12
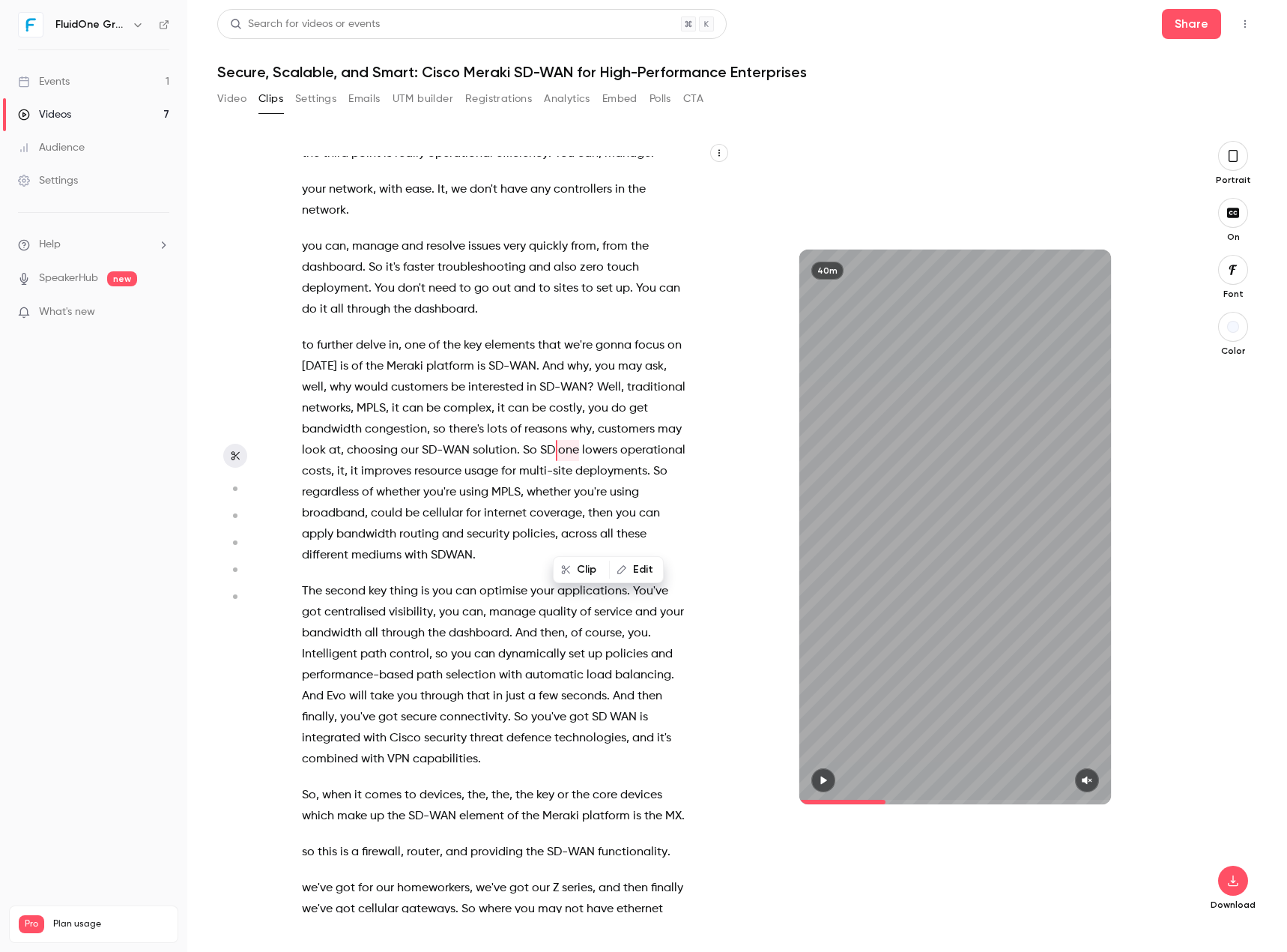
click at [632, 570] on button "Edit" at bounding box center [636, 569] width 52 height 24
click at [555, 461] on span "SD" at bounding box center [548, 450] width 15 height 21
type input "*****"
click at [607, 562] on button "Edit" at bounding box center [612, 569] width 52 height 24
click at [443, 583] on input "**" at bounding box center [435, 575] width 135 height 30
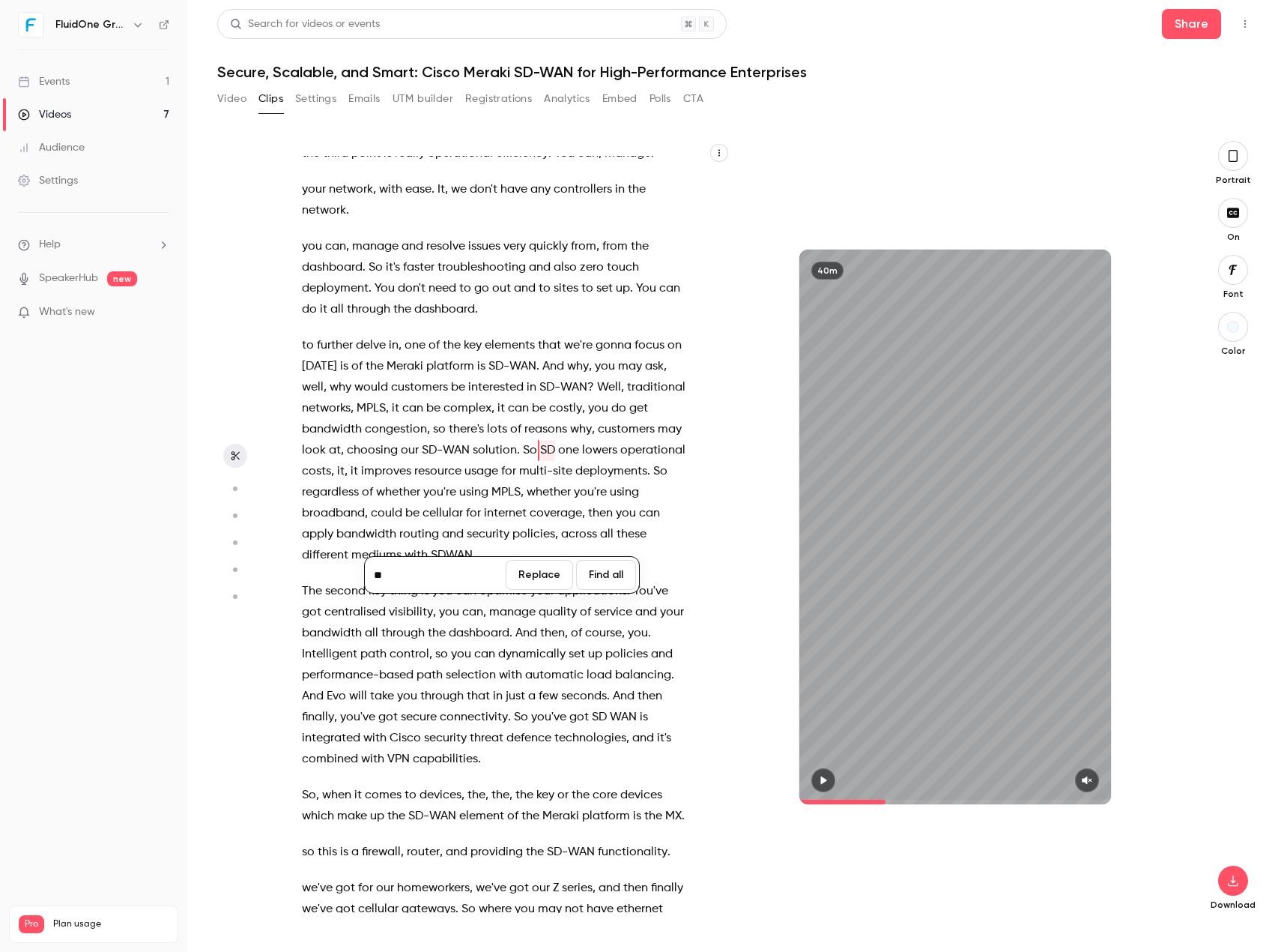
click at [392, 572] on input "**" at bounding box center [435, 575] width 135 height 30
type input "******"
click at [549, 581] on button "Replace" at bounding box center [540, 575] width 68 height 30
click at [591, 461] on span "one" at bounding box center [601, 450] width 21 height 21
type input "*****"
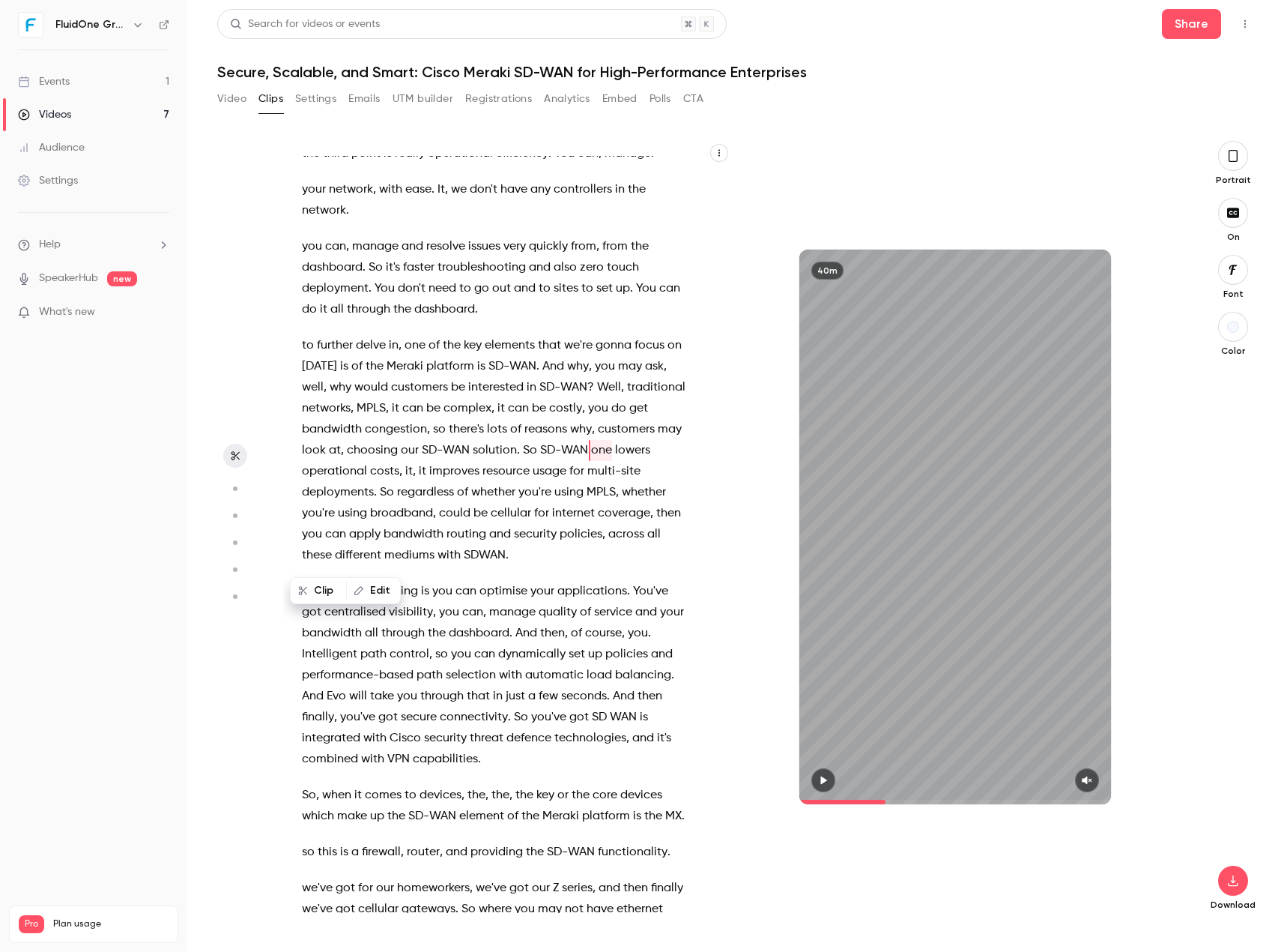
scroll to position [2601, 0]
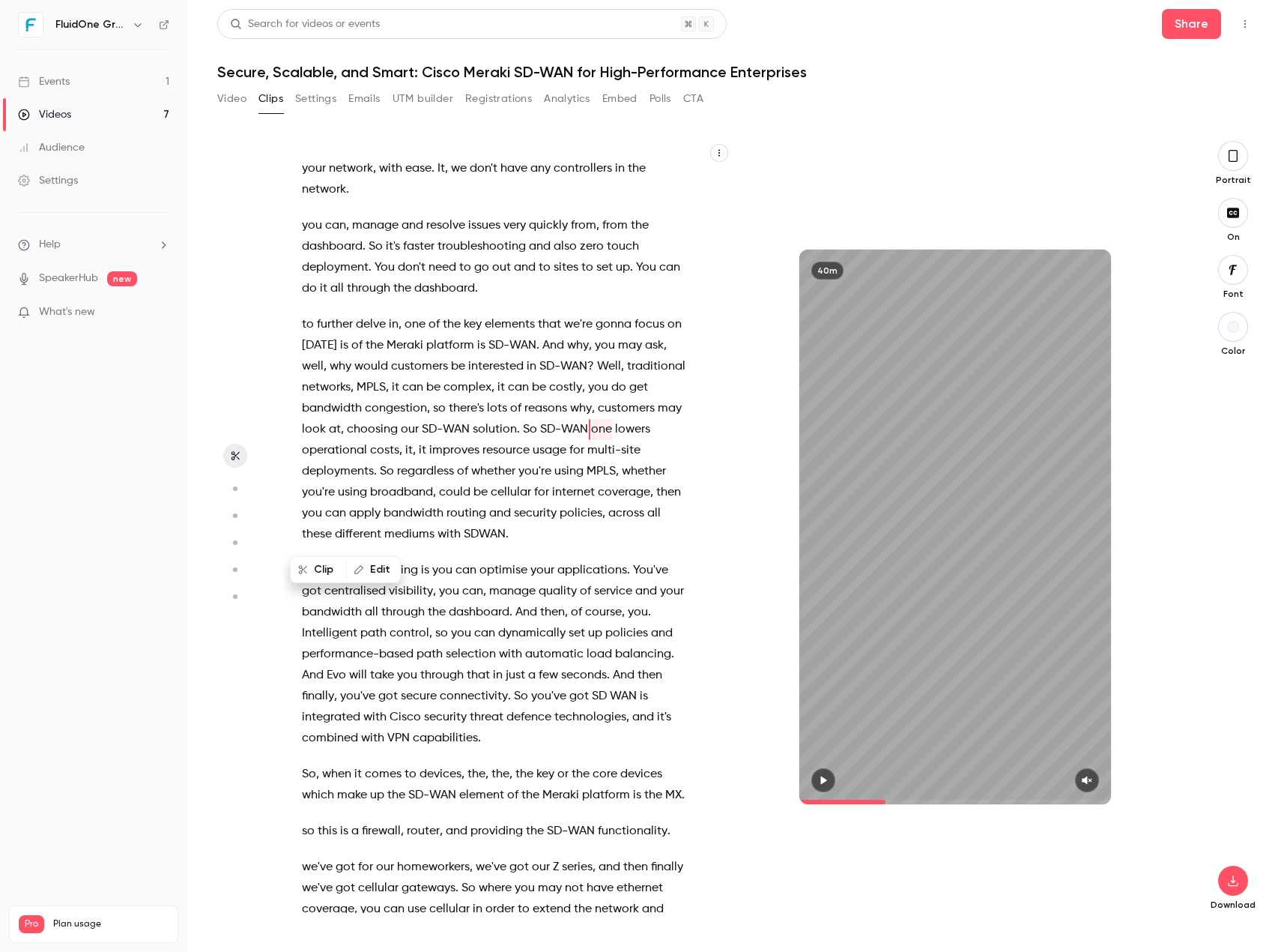
click at [360, 572] on icon "button" at bounding box center [359, 569] width 11 height 11
click at [471, 589] on button "Replace" at bounding box center [477, 575] width 68 height 30
click at [416, 461] on span "," at bounding box center [414, 450] width 3 height 21
type input "*****"
click at [533, 565] on button "Edit" at bounding box center [513, 569] width 52 height 24
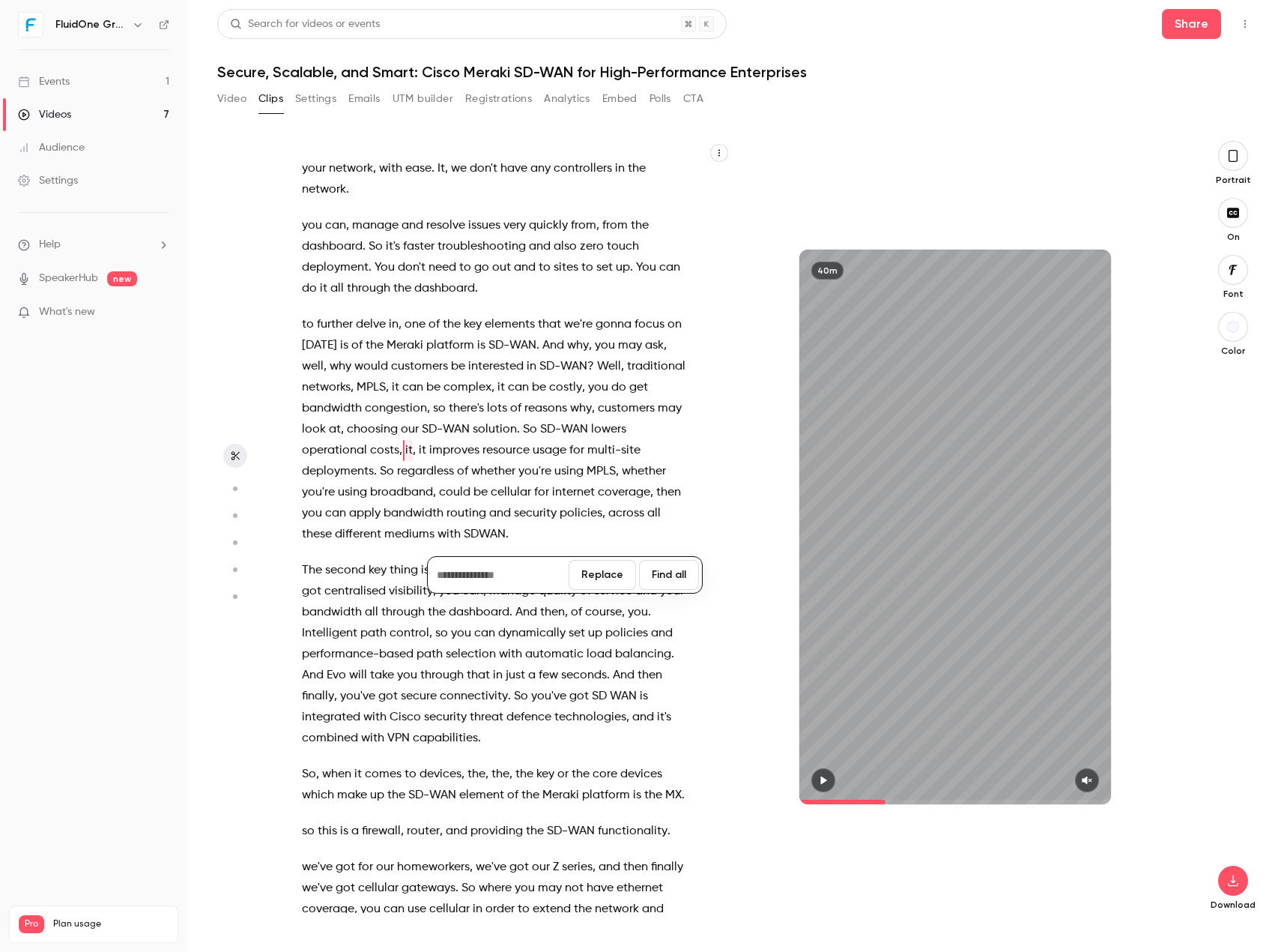
click at [612, 577] on button "Replace" at bounding box center [603, 575] width 68 height 30
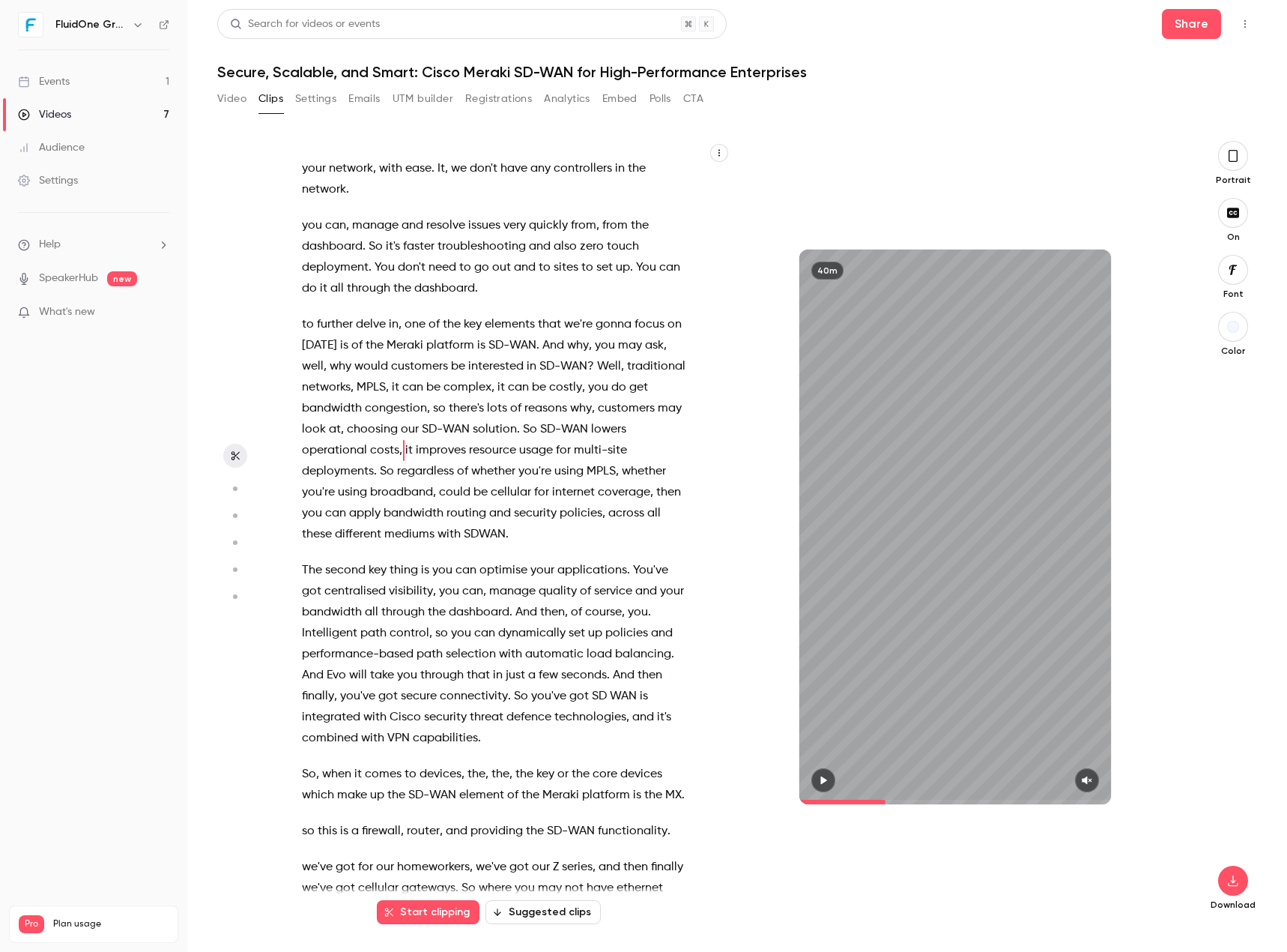
click at [504, 545] on span "SDWAN" at bounding box center [485, 533] width 42 height 21
type input "*****"
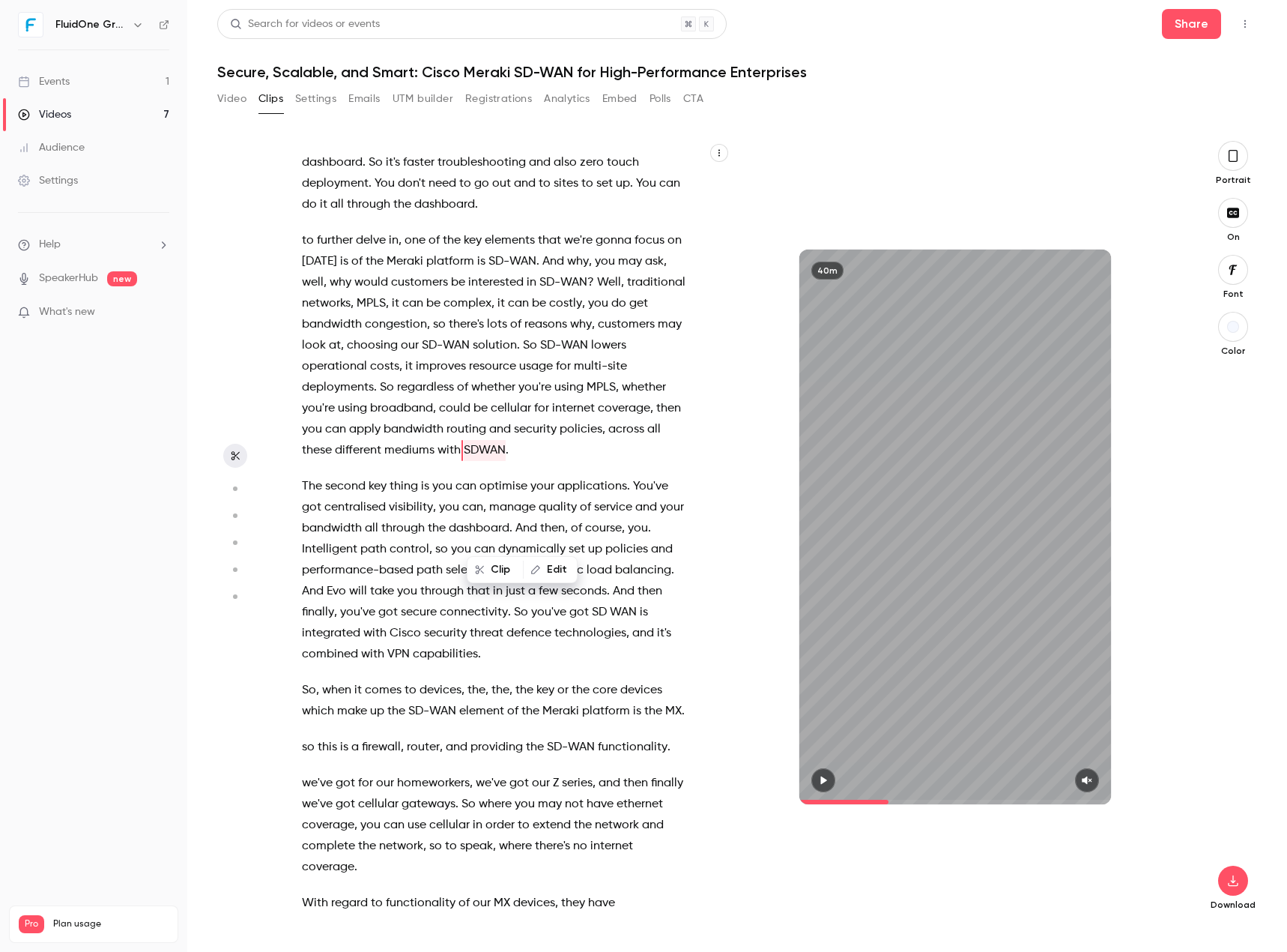
click at [557, 568] on button "Edit" at bounding box center [550, 569] width 52 height 24
click at [488, 461] on span "SDWAN" at bounding box center [485, 450] width 42 height 21
click at [454, 575] on input "*****" at bounding box center [498, 575] width 135 height 30
type input "******"
drag, startPoint x: 612, startPoint y: 573, endPoint x: 9, endPoint y: 918, distance: 694.7
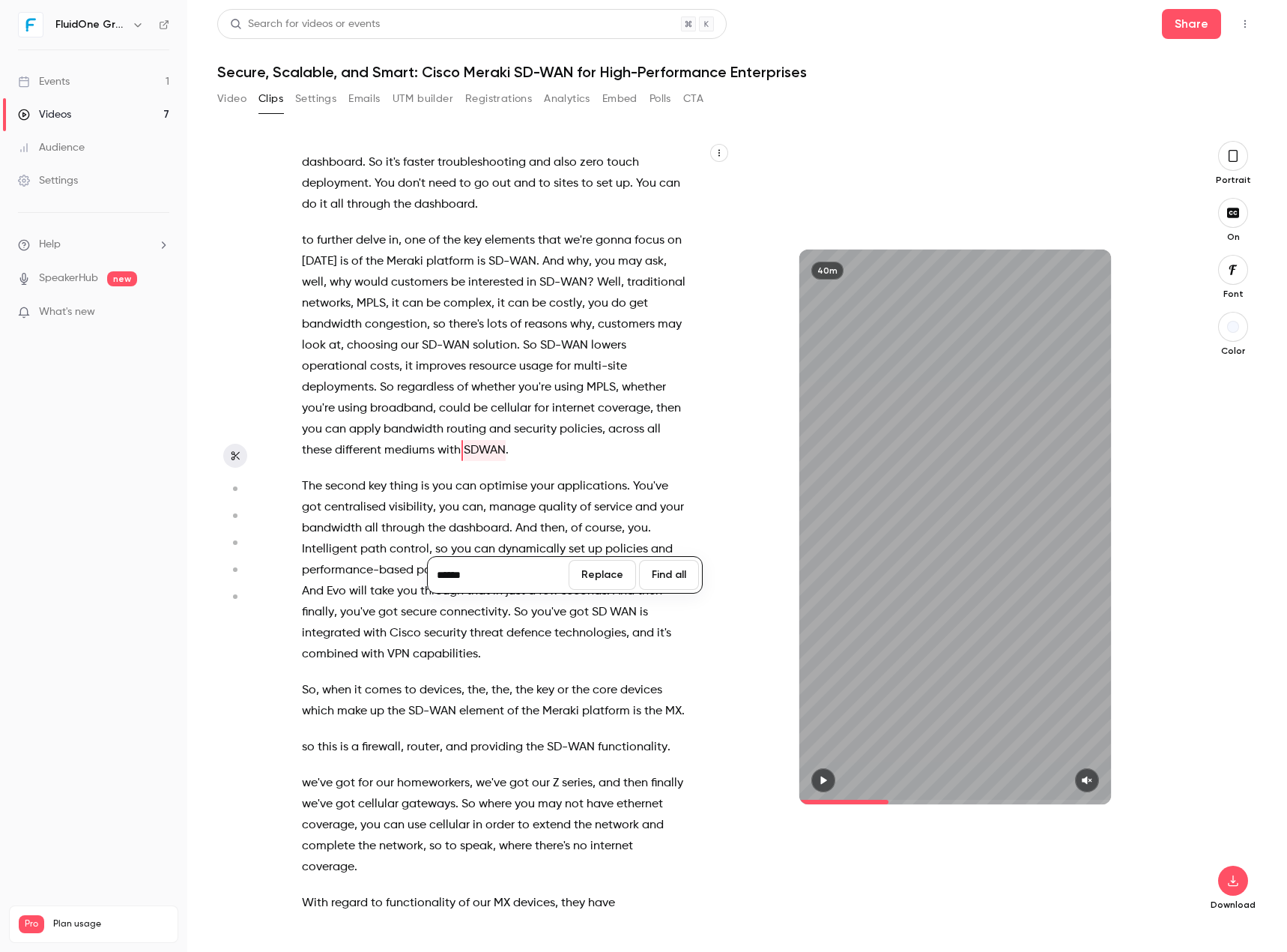
click at [611, 575] on button "Replace" at bounding box center [603, 575] width 68 height 30
click at [330, 289] on span at bounding box center [328, 282] width 3 height 12
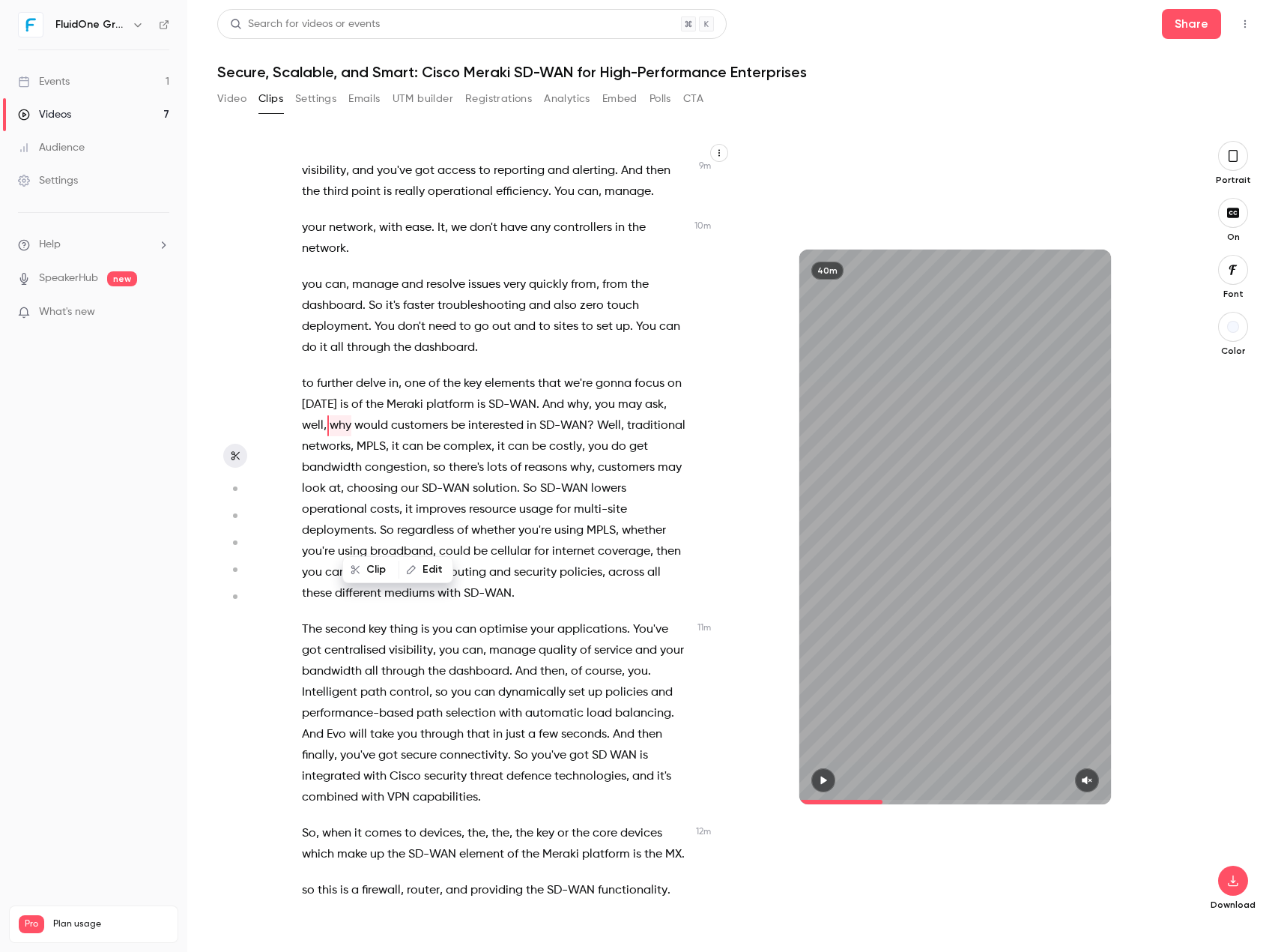
drag, startPoint x: 358, startPoint y: 364, endPoint x: 380, endPoint y: 477, distance: 115.1
click at [361, 364] on div "Yeah , Morning all , we'll be starting shortly . We're just gonna give people a…" at bounding box center [503, 533] width 441 height 757
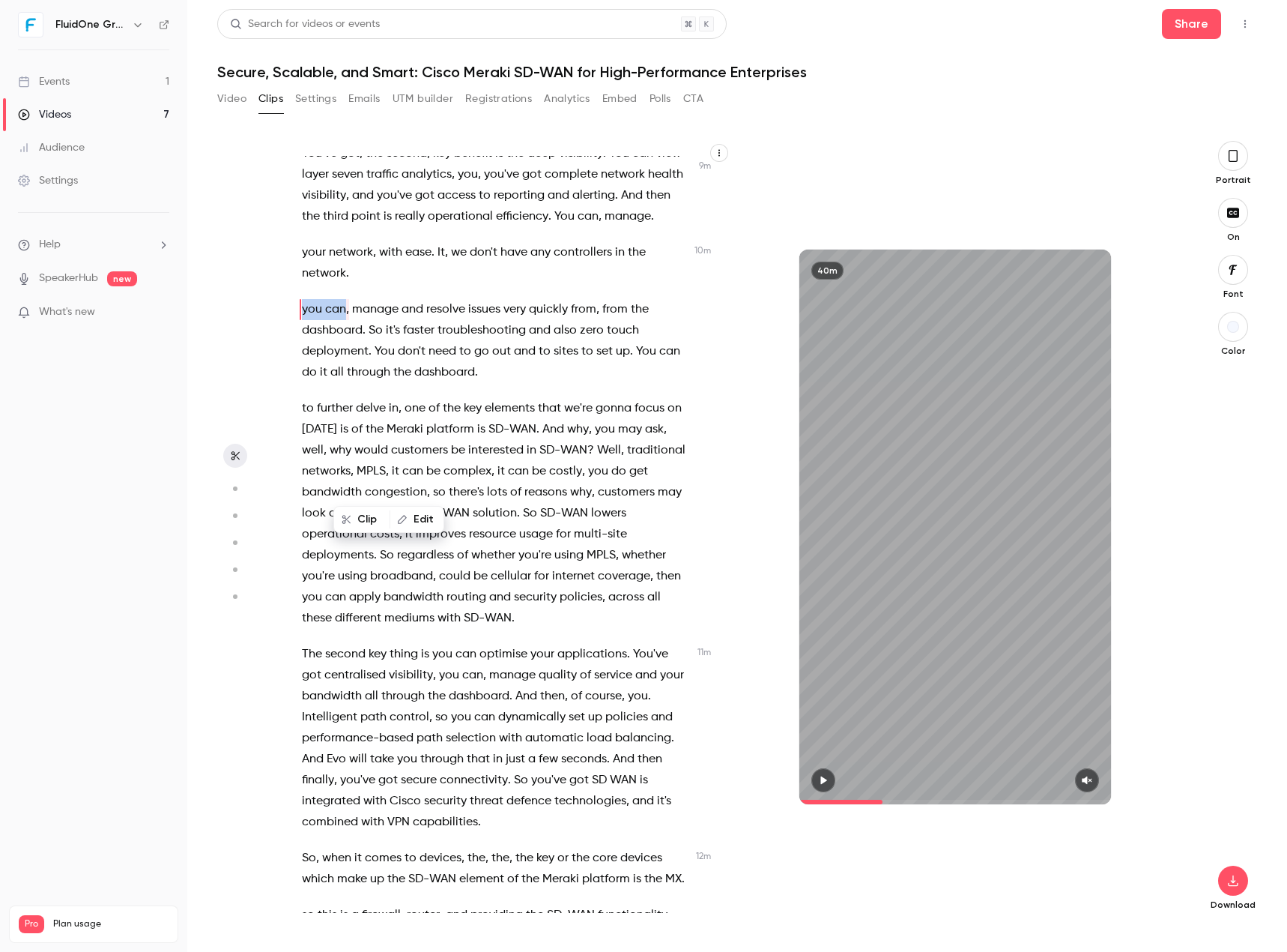
scroll to position [2376, 0]
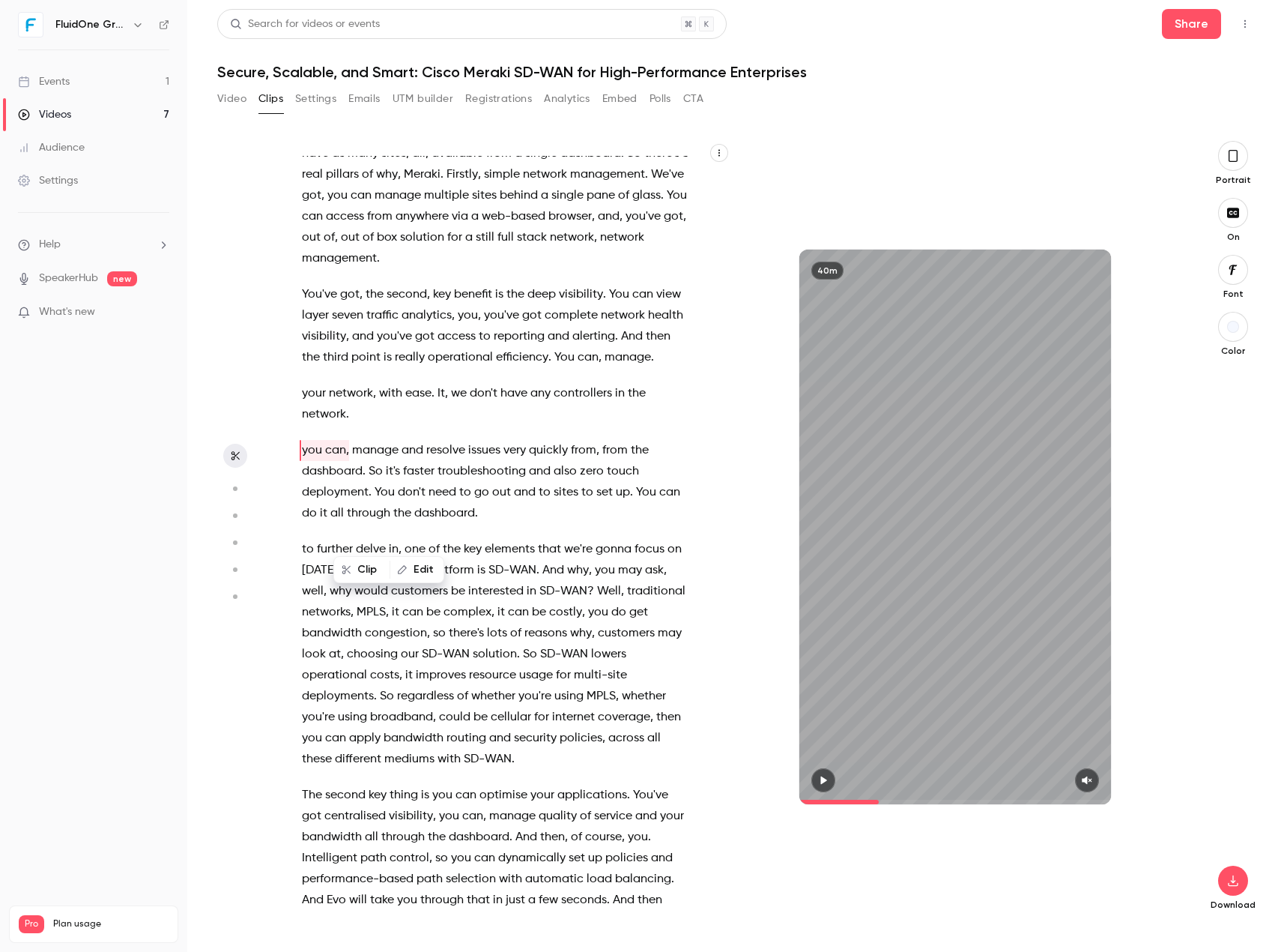
drag, startPoint x: 371, startPoint y: 677, endPoint x: 362, endPoint y: 676, distance: 9.1
click at [352, 601] on span "why" at bounding box center [341, 591] width 22 height 21
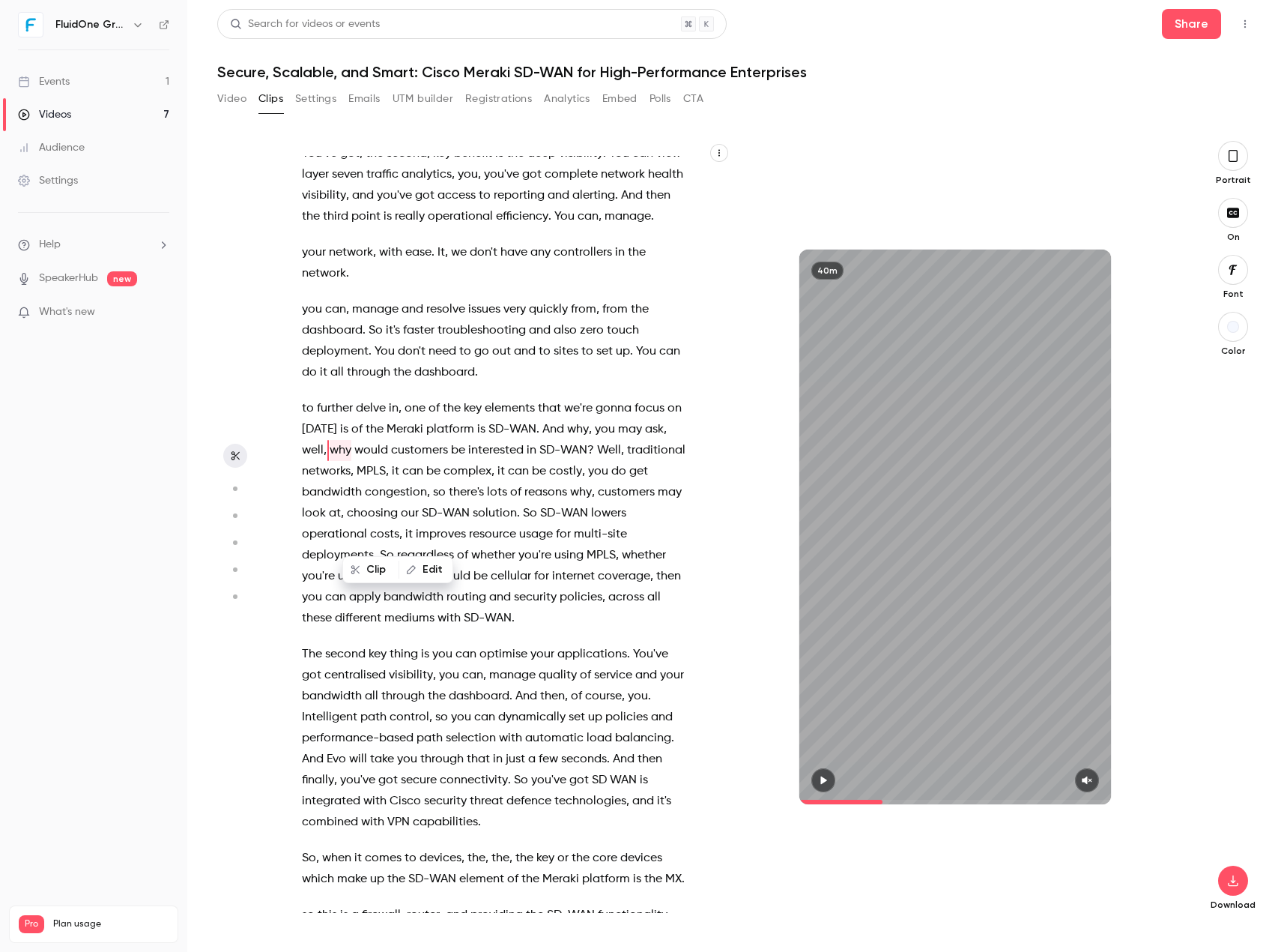
click at [473, 566] on span "whether" at bounding box center [493, 555] width 44 height 21
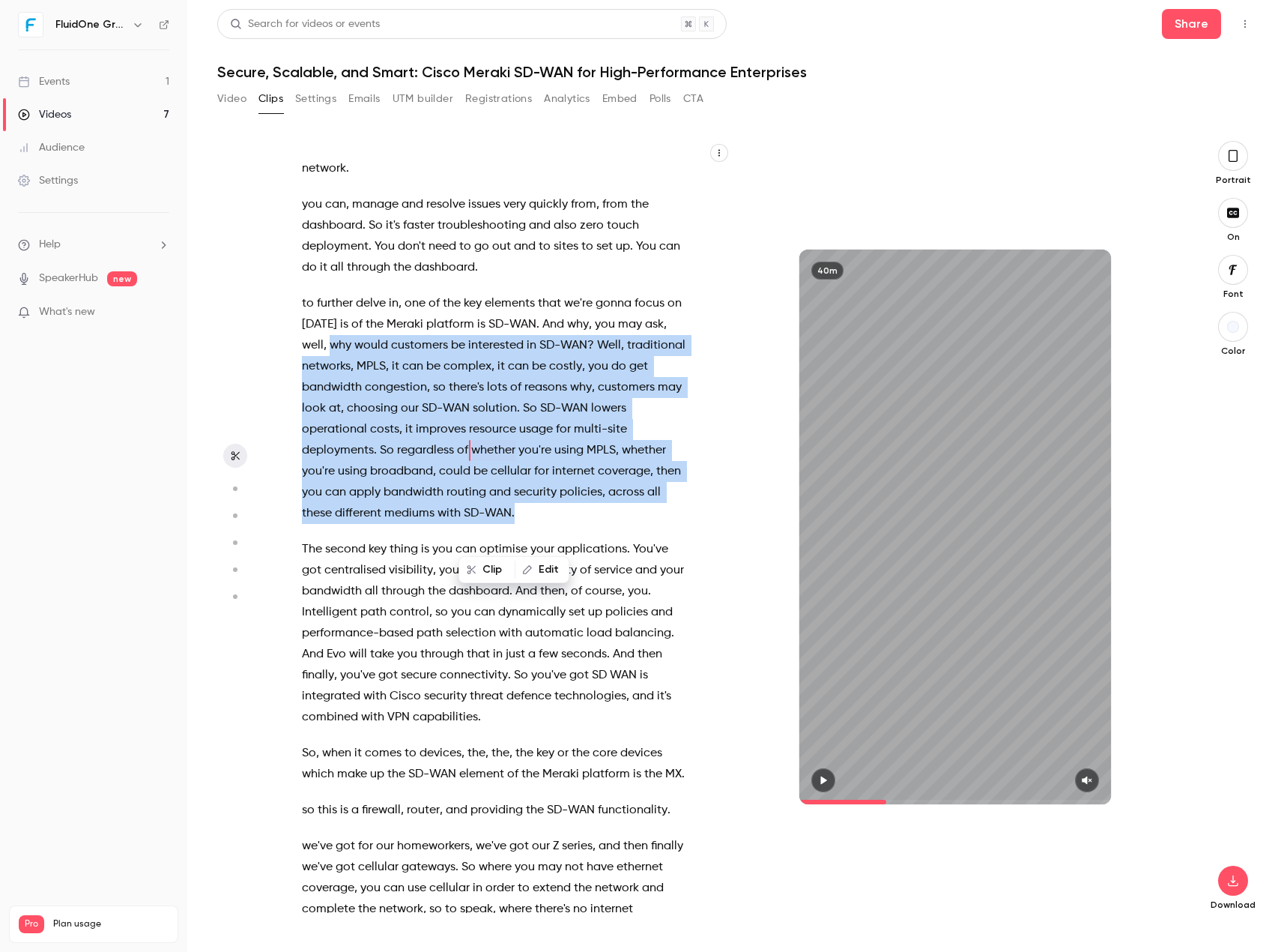
drag, startPoint x: 353, startPoint y: 426, endPoint x: 534, endPoint y: 594, distance: 247.0
click at [534, 524] on p "to further delve in , one of the key elements that we're gonna focus on [DATE] …" at bounding box center [495, 408] width 388 height 231
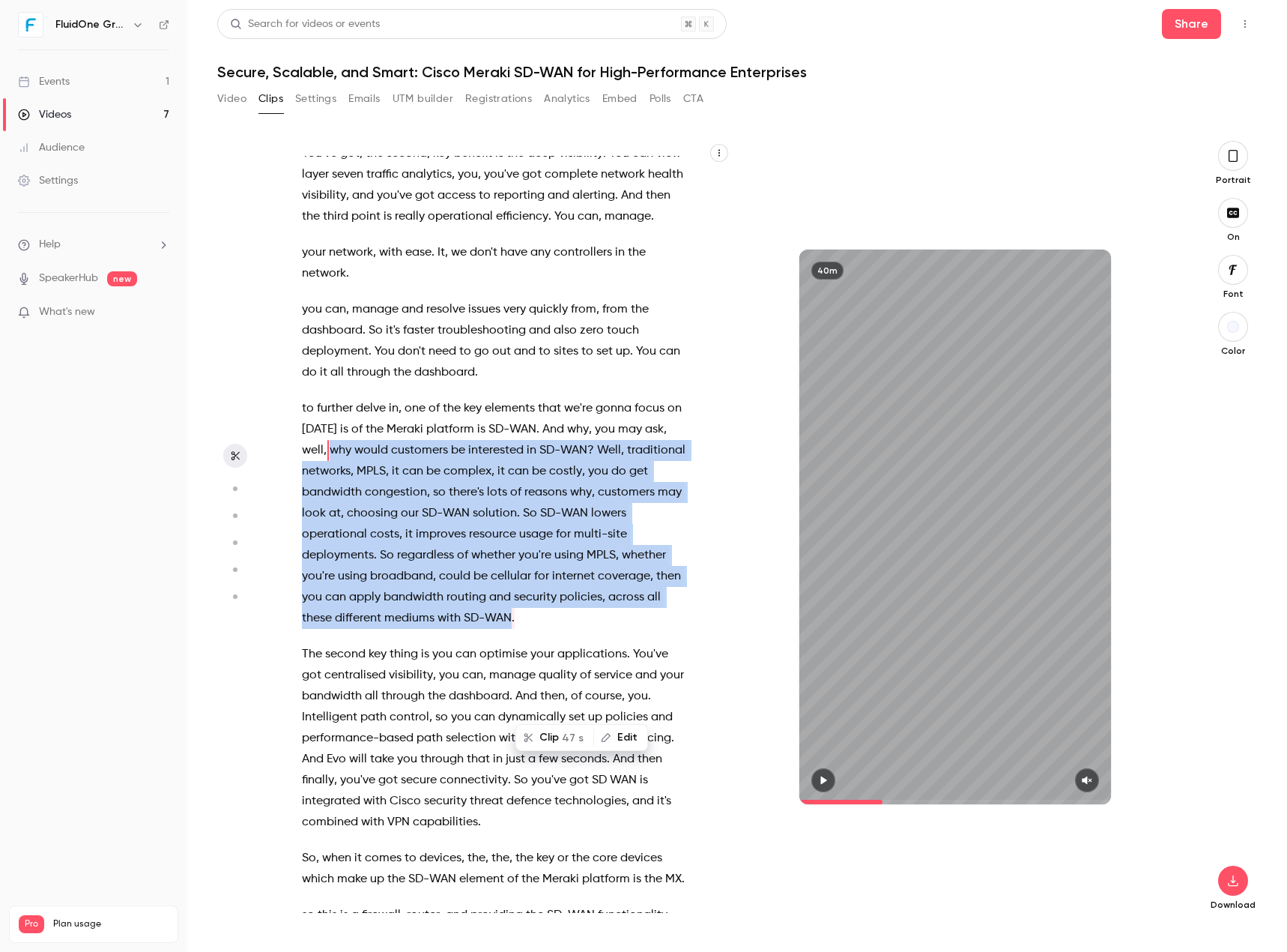
click at [822, 682] on icon "button" at bounding box center [824, 781] width 6 height 8
drag, startPoint x: 878, startPoint y: 799, endPoint x: 835, endPoint y: 800, distance: 43.0
click at [787, 682] on div "40m" at bounding box center [955, 527] width 448 height 554
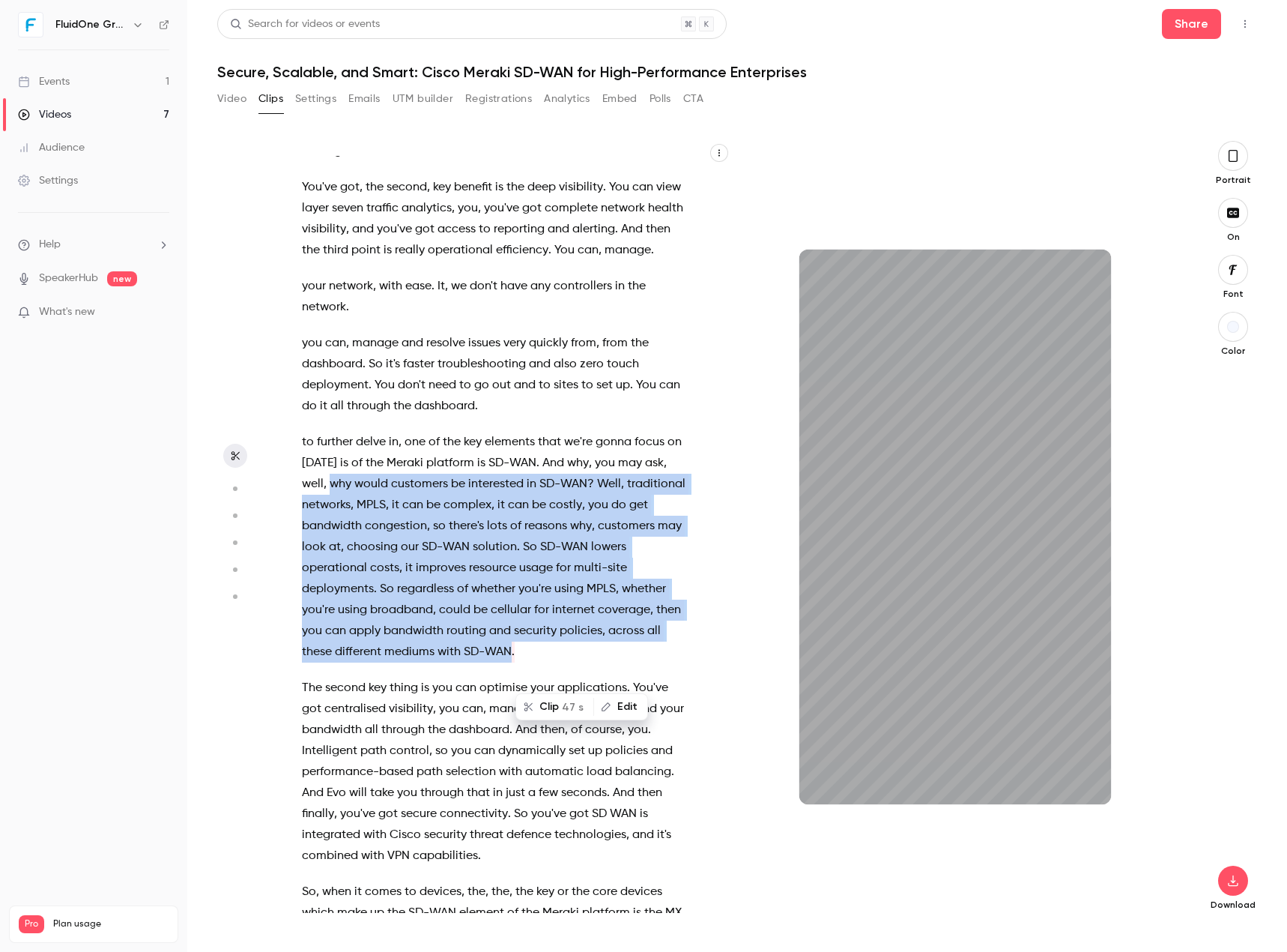
scroll to position [2547, 0]
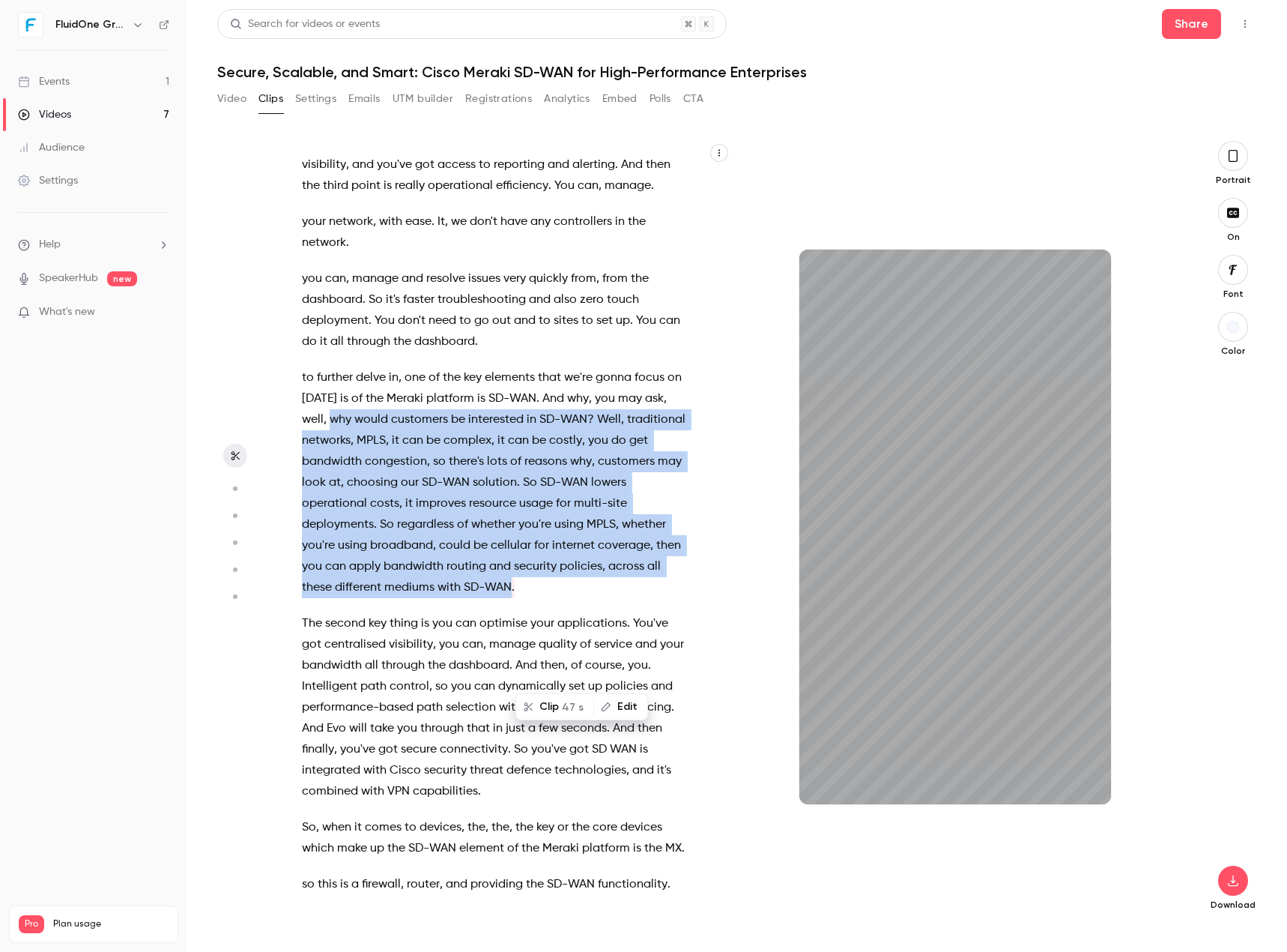
click at [352, 430] on span "why" at bounding box center [341, 419] width 22 height 21
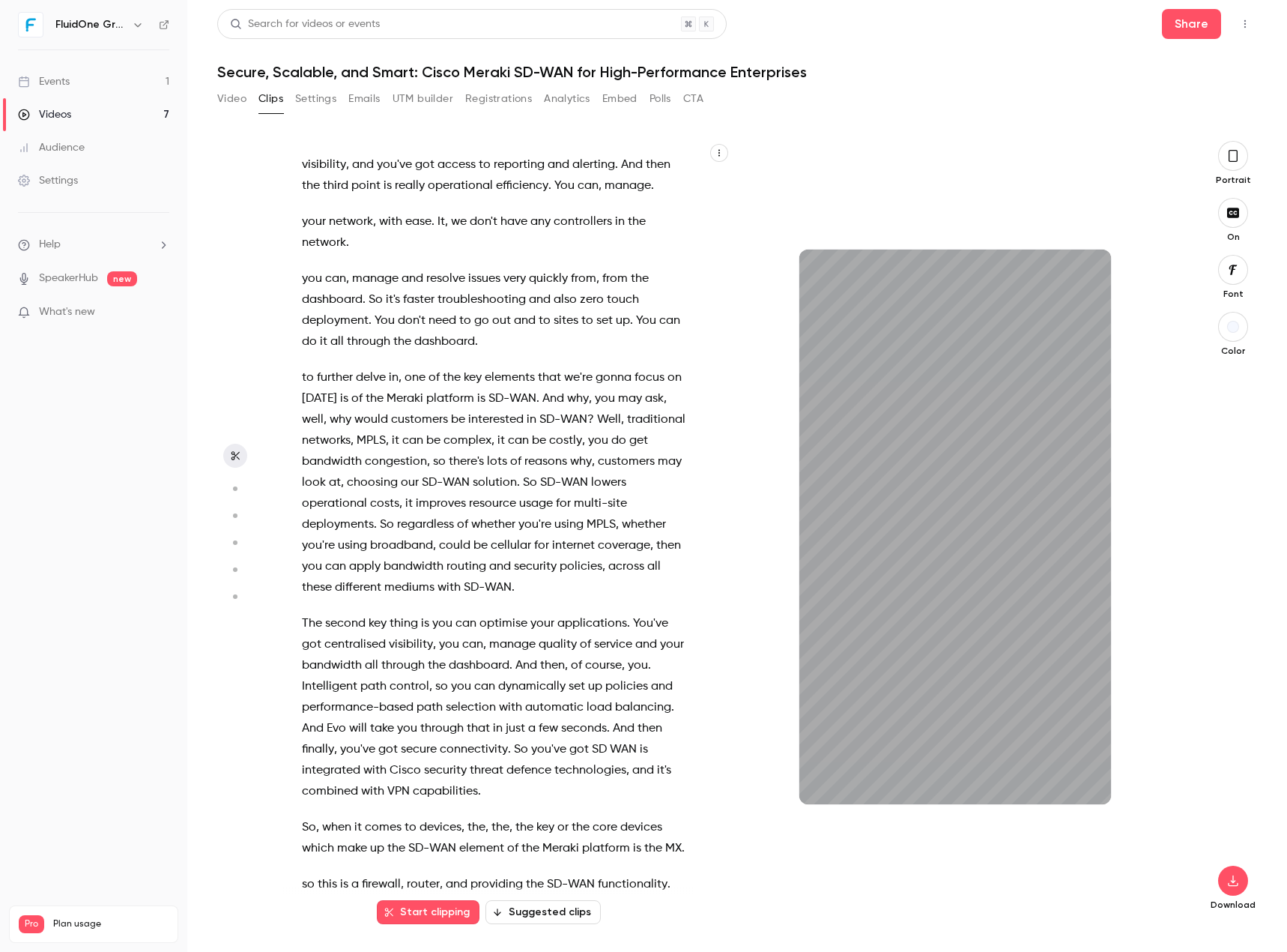
drag, startPoint x: 352, startPoint y: 505, endPoint x: 378, endPoint y: 545, distance: 47.7
click at [359, 505] on div "Yeah , Morning all , we'll be starting shortly . We're just gonna give people a…" at bounding box center [503, 533] width 441 height 757
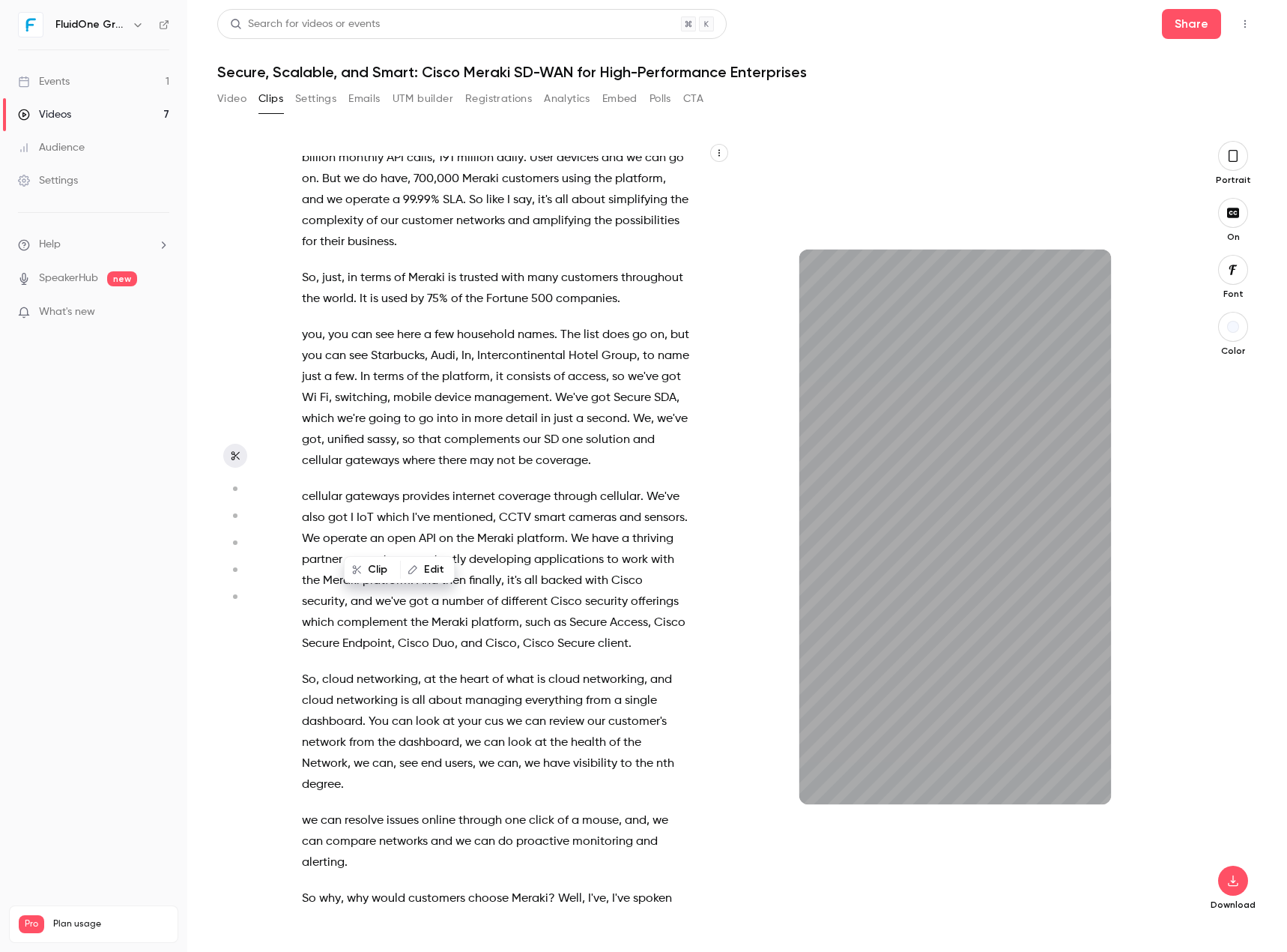
scroll to position [1135, 0]
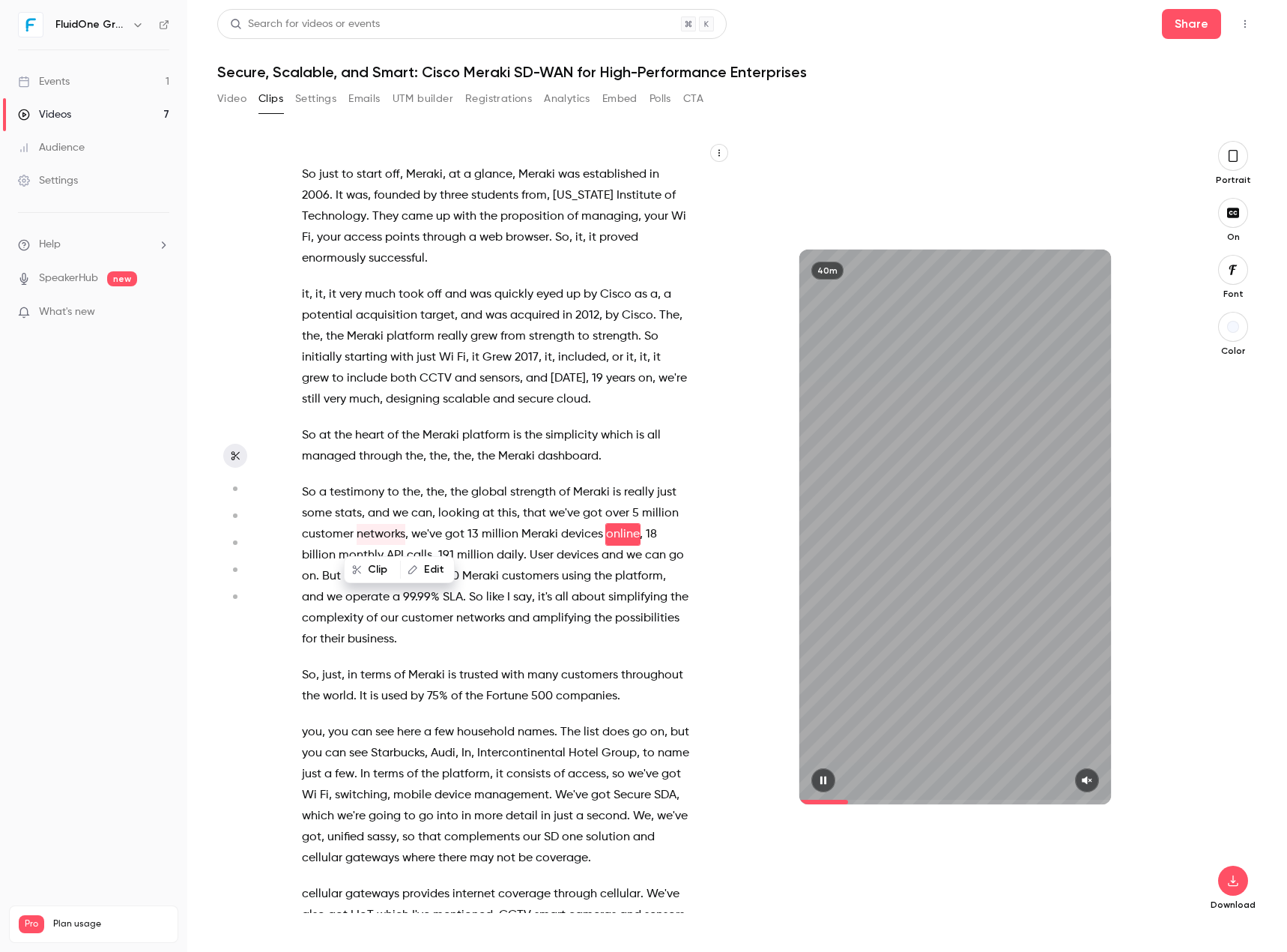
click at [959, 580] on div "40m" at bounding box center [955, 527] width 312 height 554
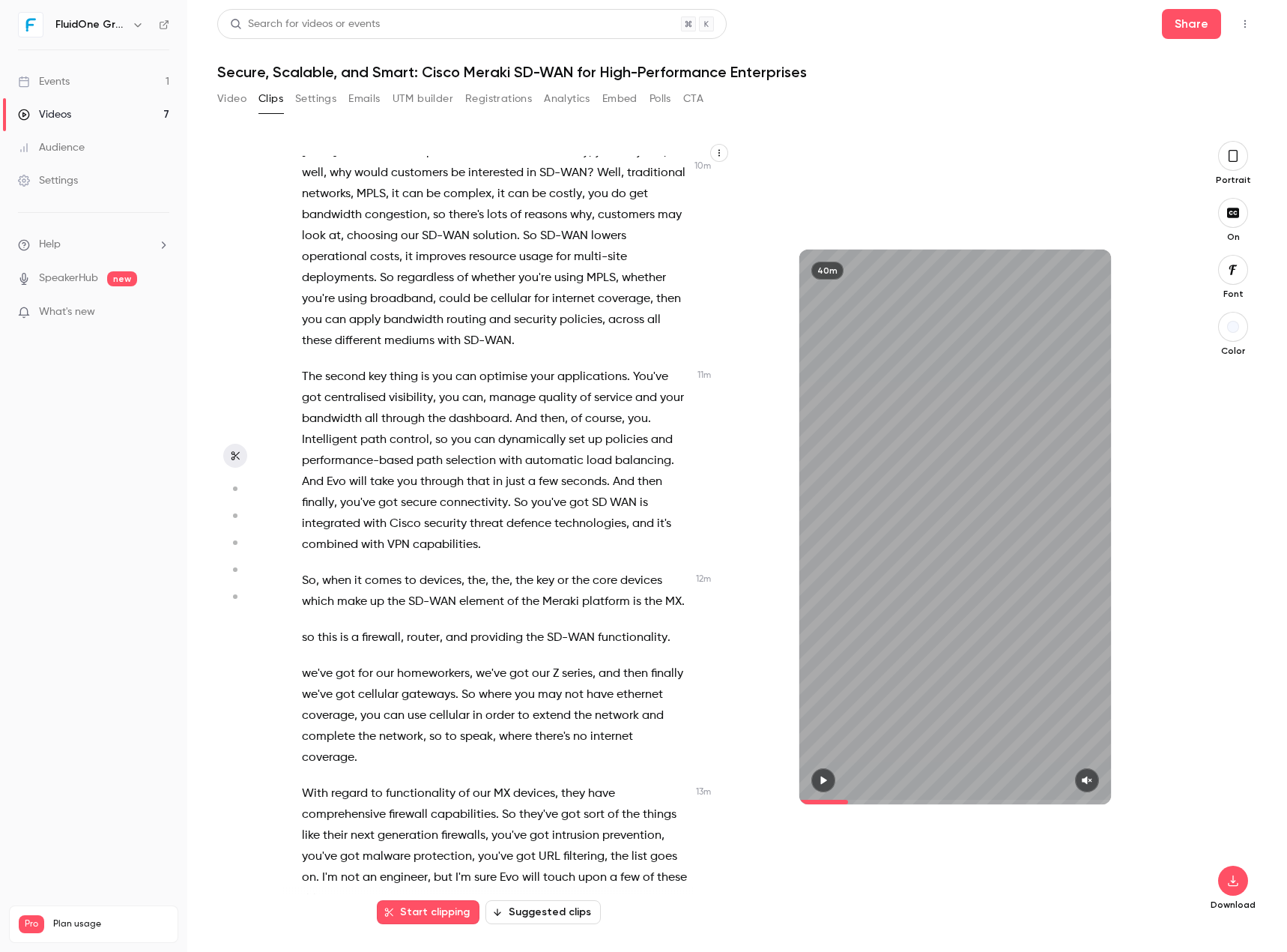
scroll to position [2784, 0]
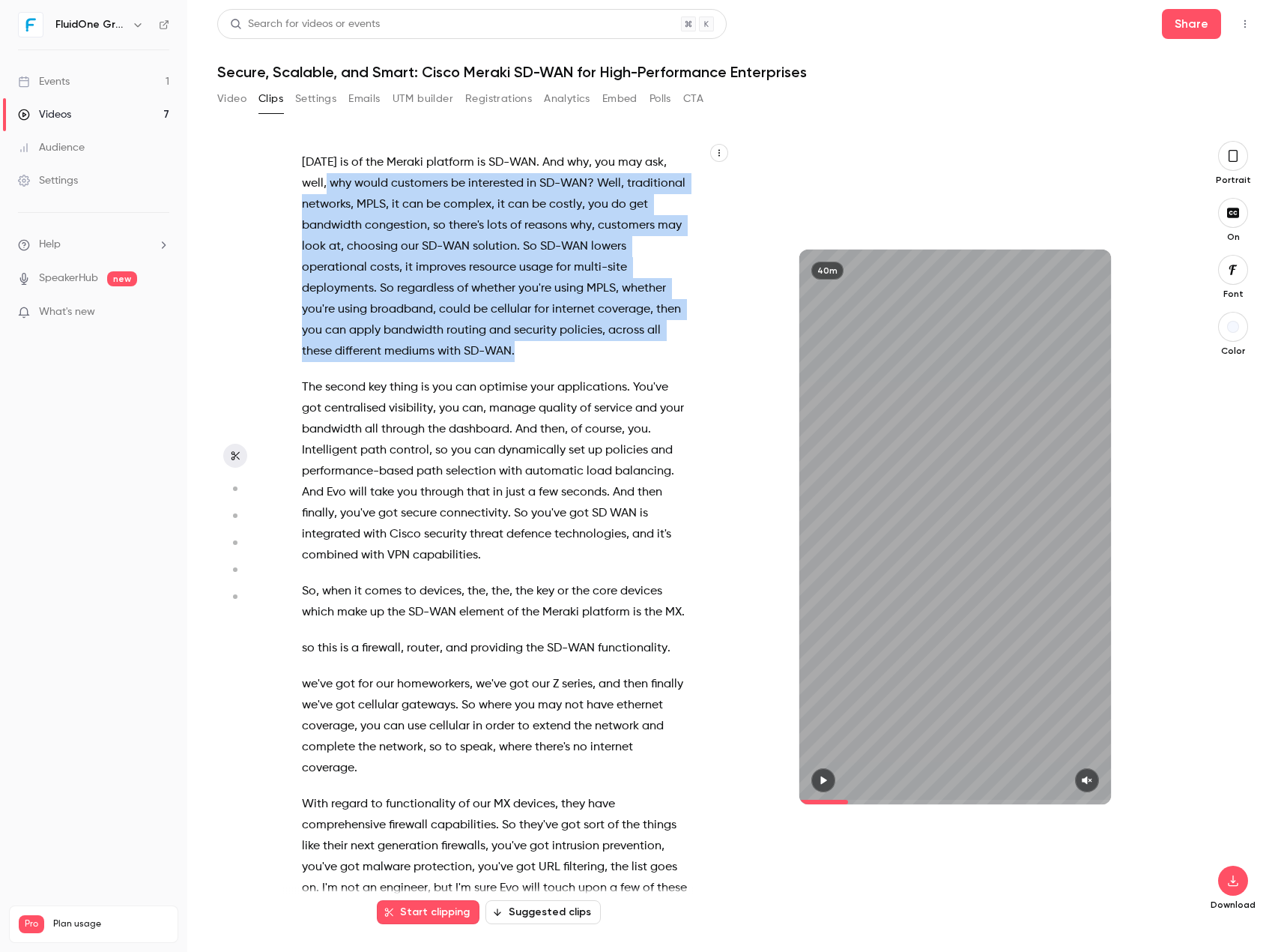
drag, startPoint x: 352, startPoint y: 267, endPoint x: 551, endPoint y: 436, distance: 261.1
click at [551, 362] on p "to further delve in , one of the key elements that we're gonna focus on [DATE] …" at bounding box center [495, 246] width 388 height 231
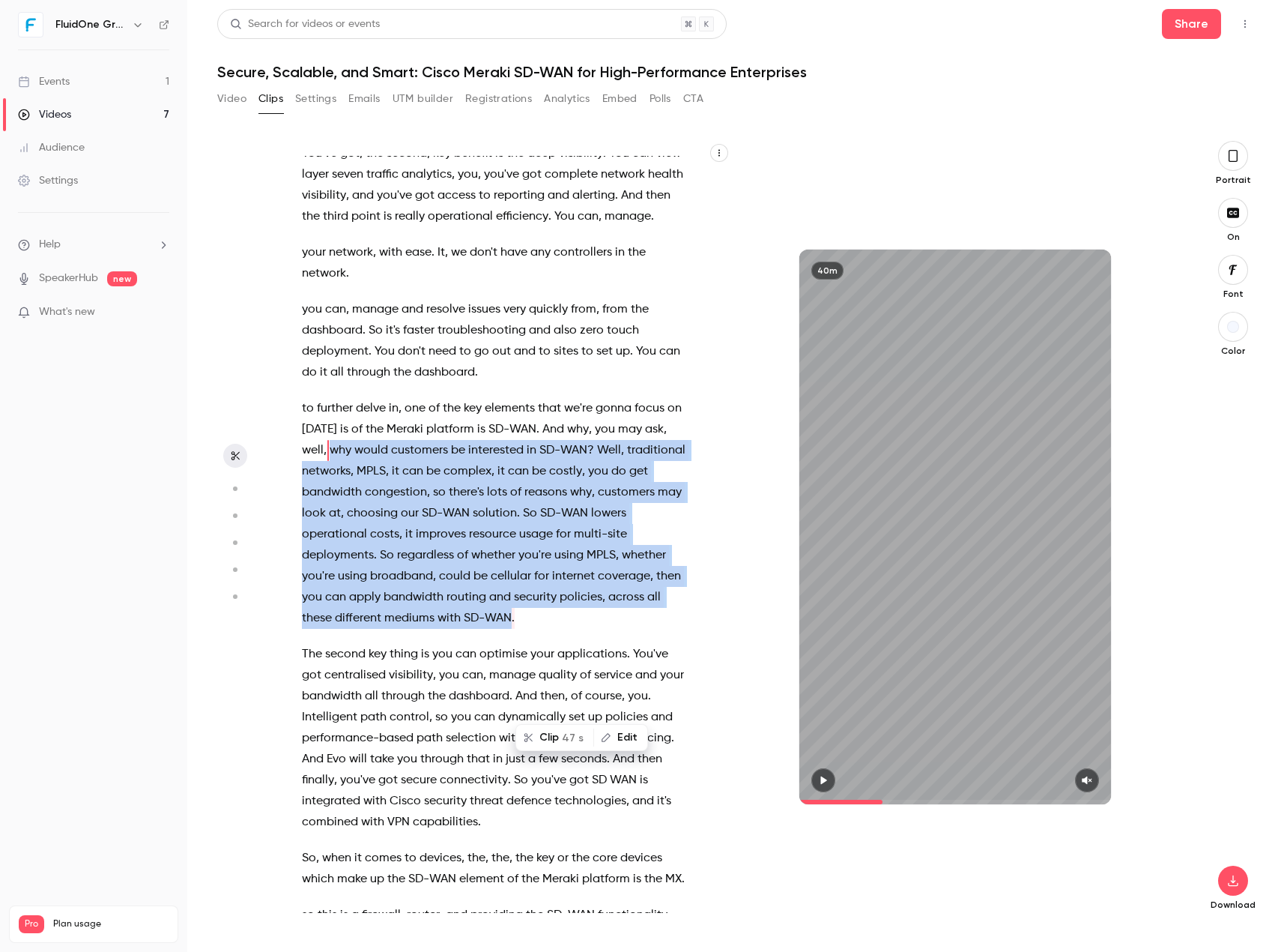
click at [544, 682] on button "Clip 47 s" at bounding box center [554, 737] width 75 height 24
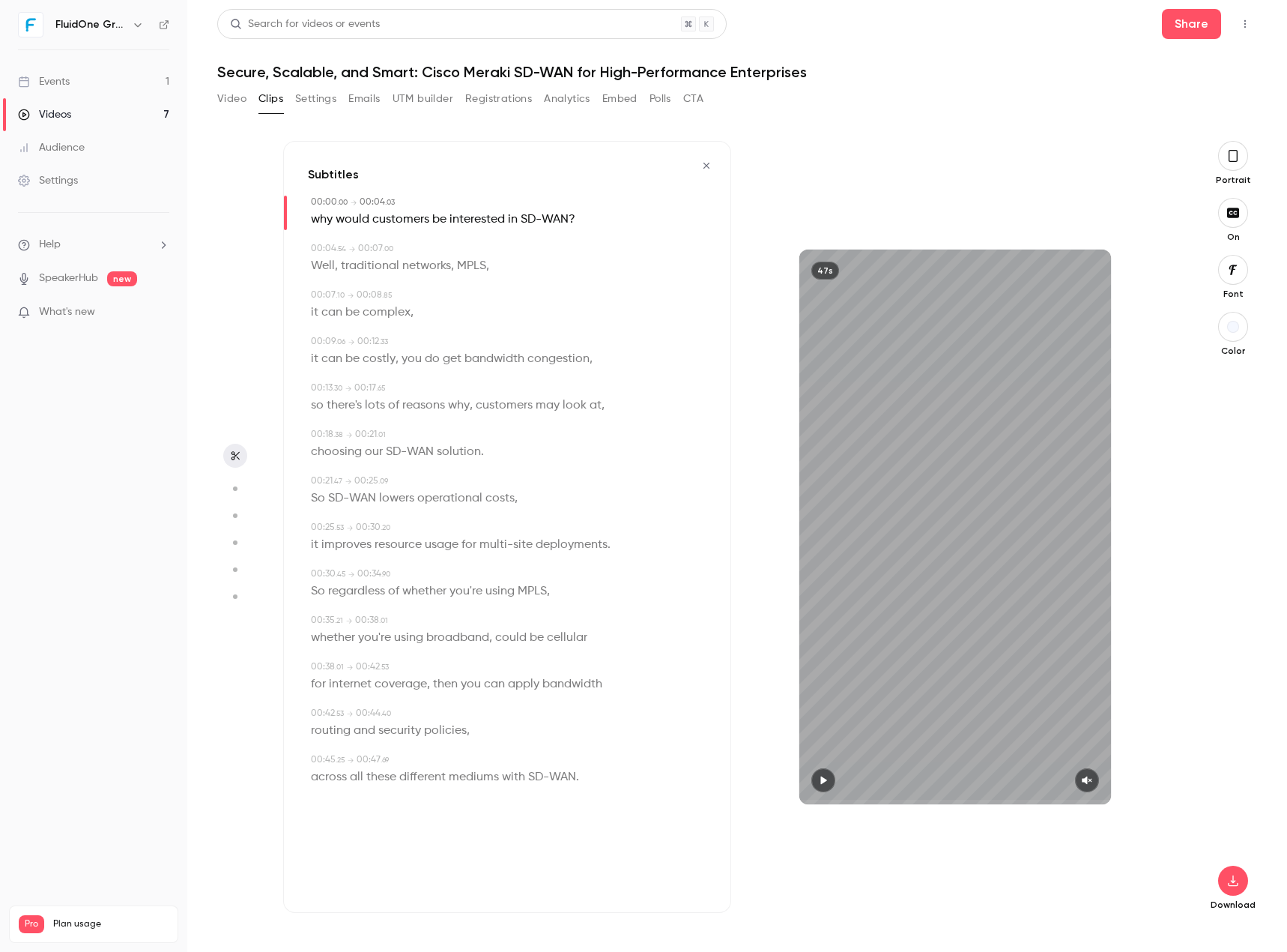
click at [817, 682] on button "button" at bounding box center [823, 780] width 24 height 24
click at [1087, 682] on icon "button" at bounding box center [1087, 781] width 10 height 8
click at [1238, 163] on icon "button" at bounding box center [1233, 155] width 12 height 17
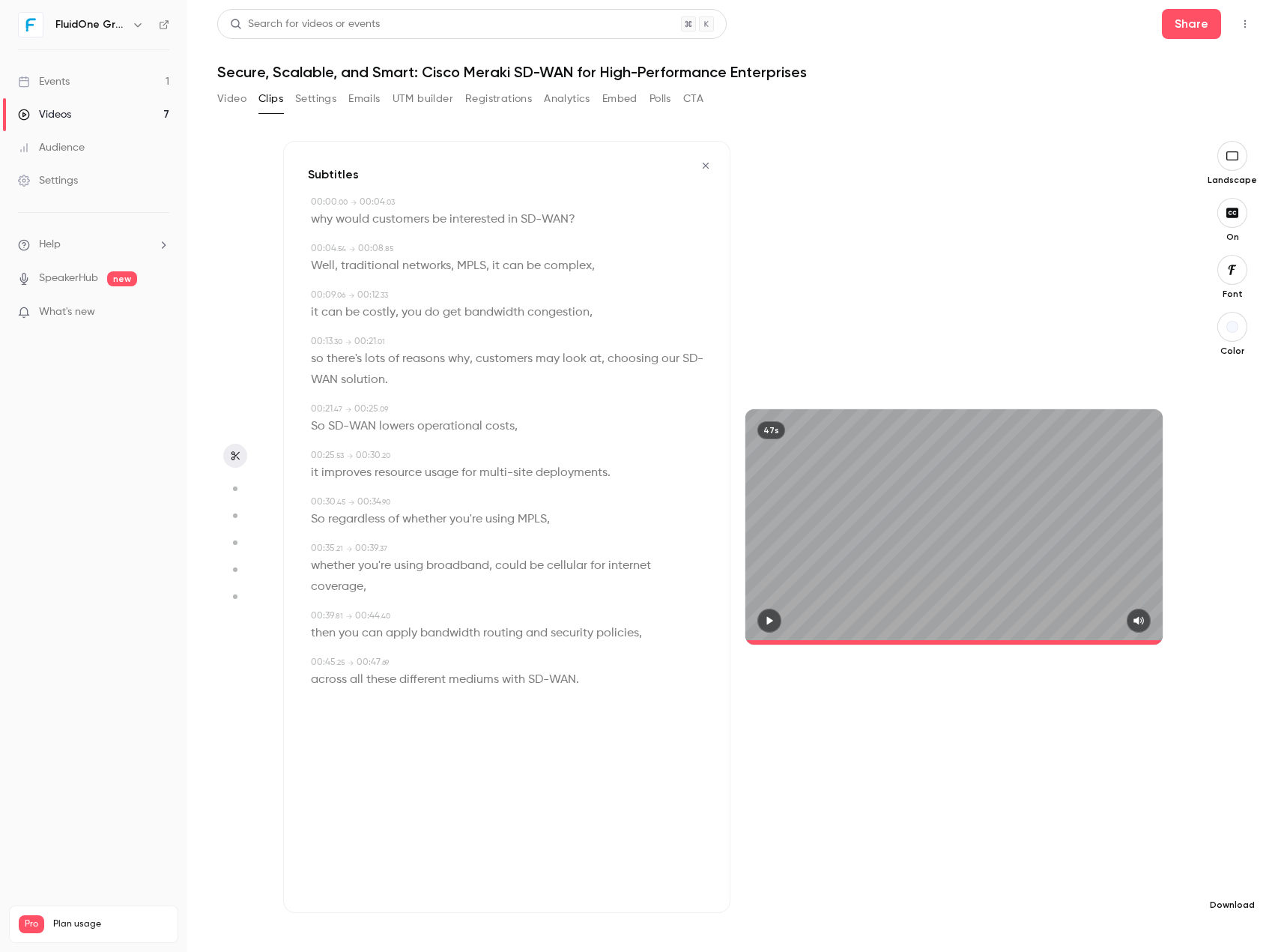
click at [1237, 682] on icon "button" at bounding box center [1232, 880] width 18 height 12
click at [1124, 682] on span "High quality requires longer processing" at bounding box center [1120, 867] width 171 height 15
type input "****"
